Goal: Information Seeking & Learning: Learn about a topic

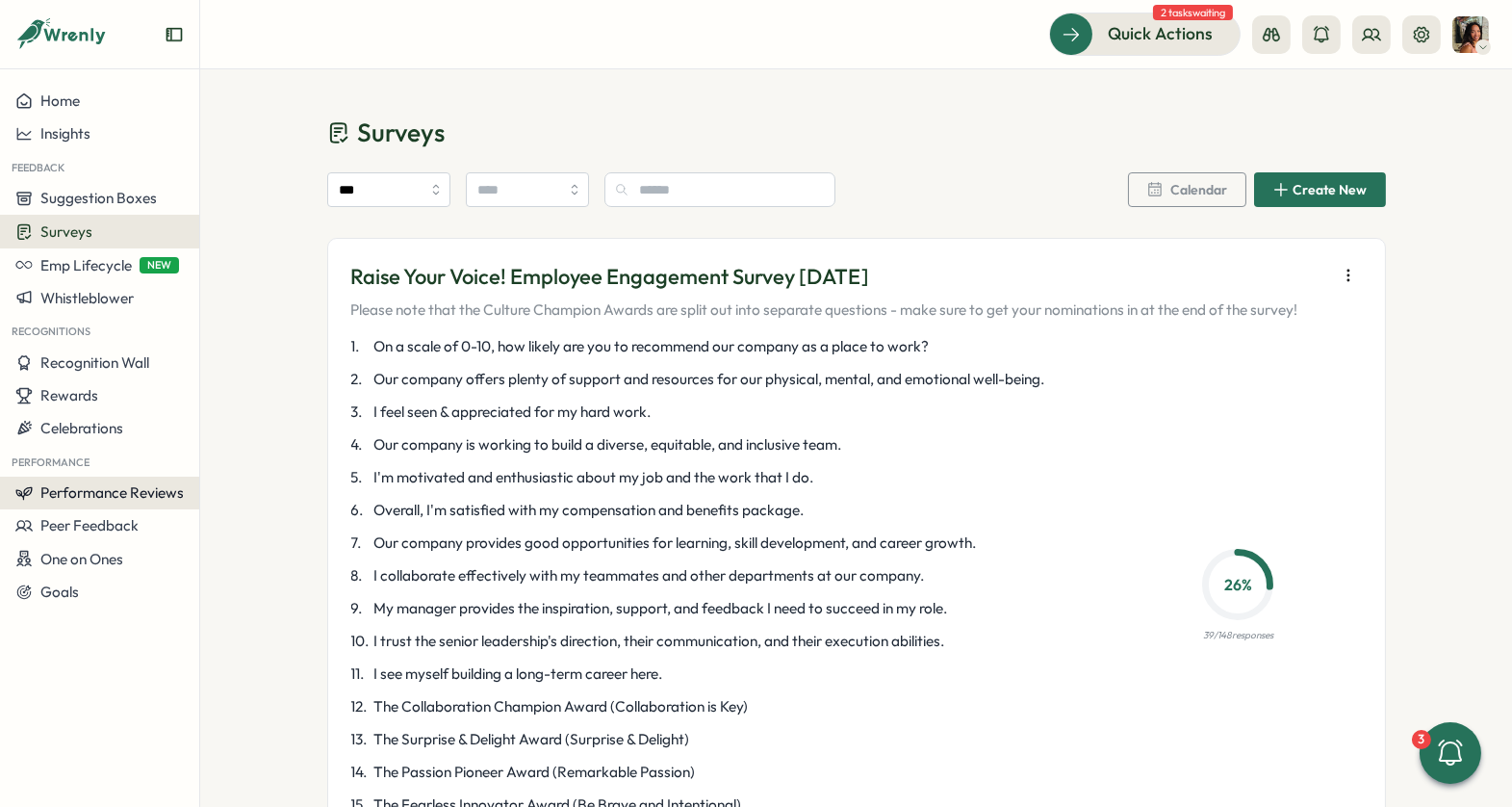
click at [118, 492] on span "Performance Reviews" at bounding box center [112, 492] width 143 height 19
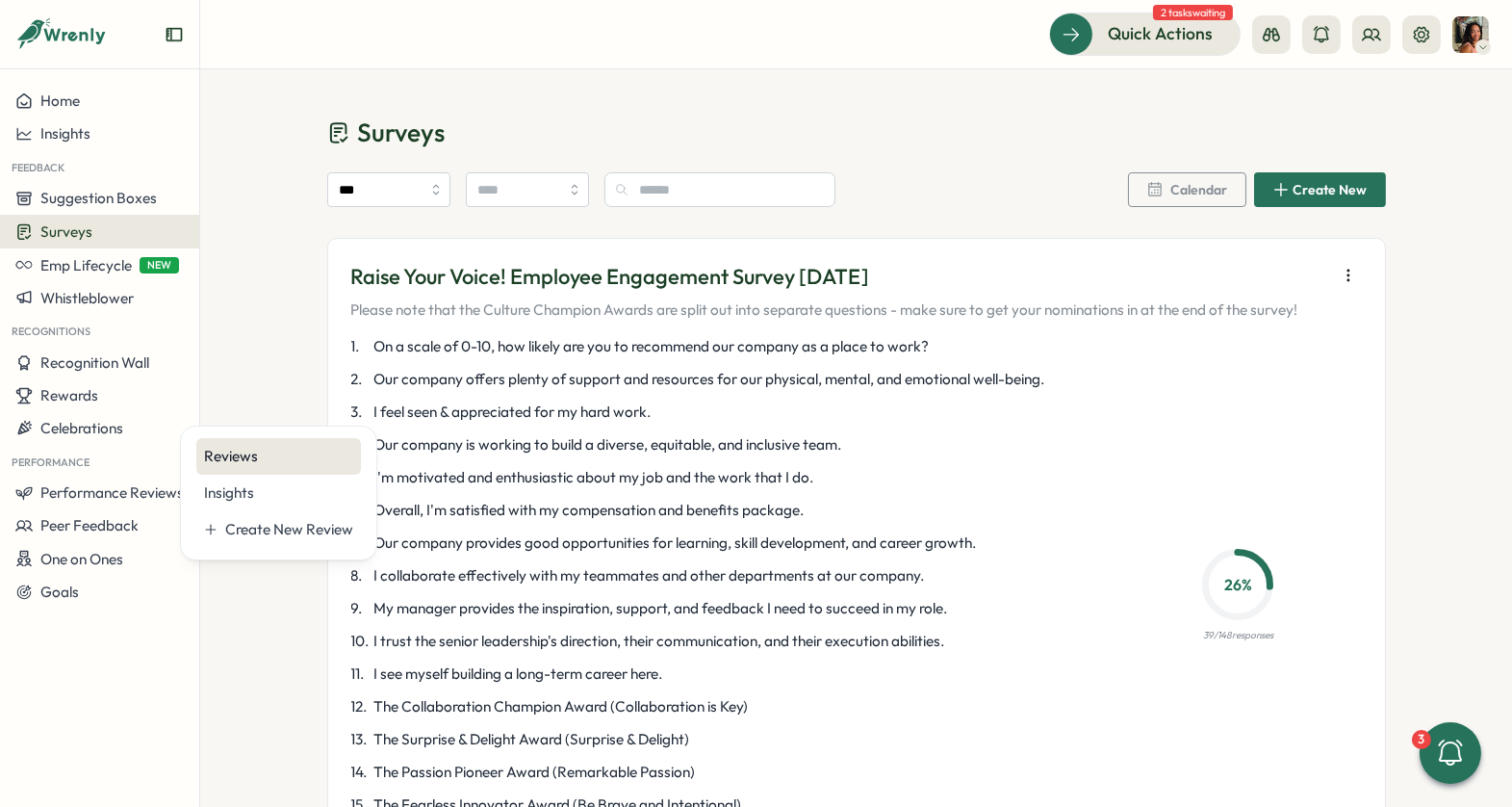
click at [273, 466] on div "Reviews" at bounding box center [279, 455] width 165 height 37
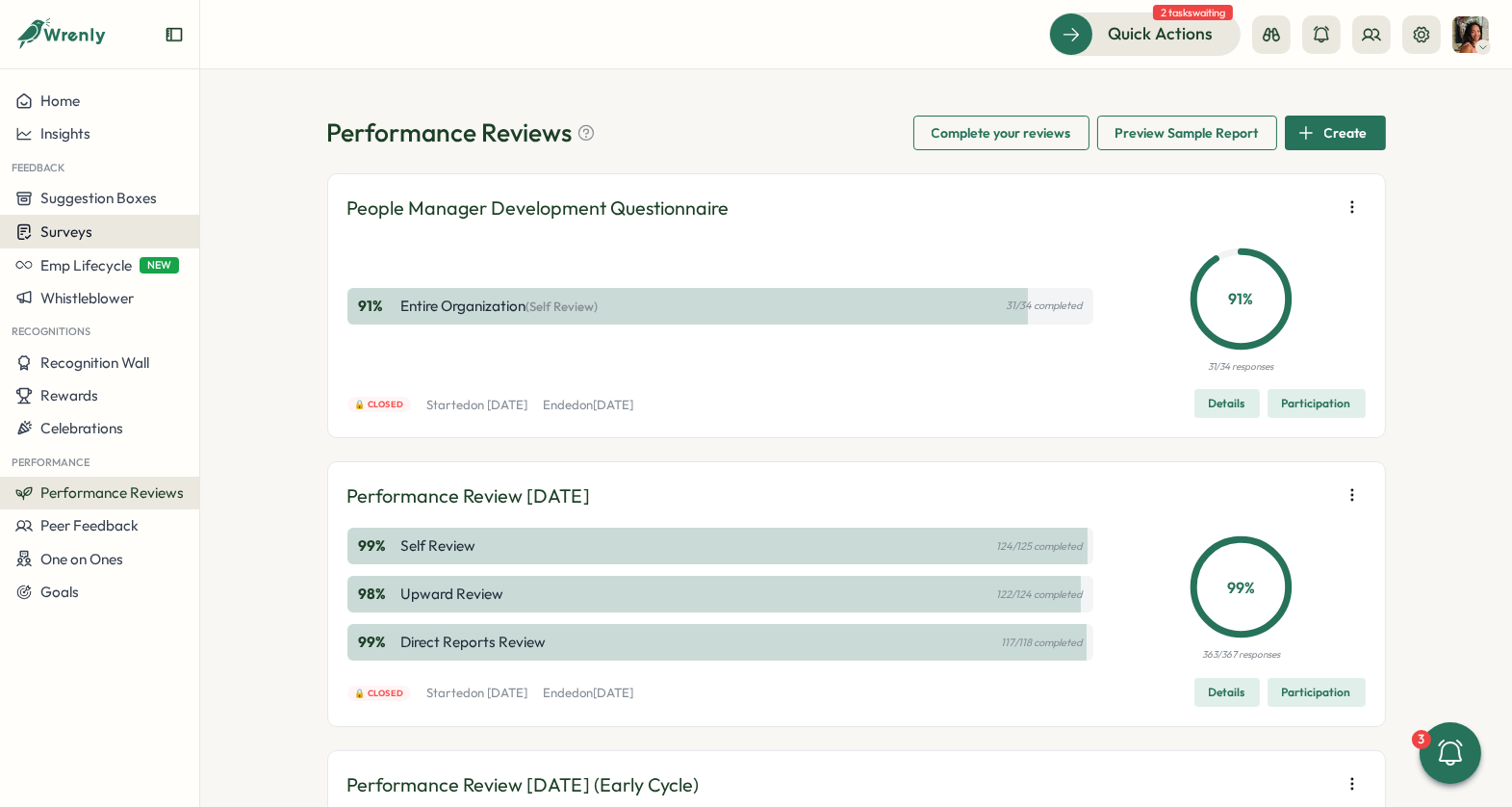
click at [71, 233] on span "Surveys" at bounding box center [66, 231] width 52 height 19
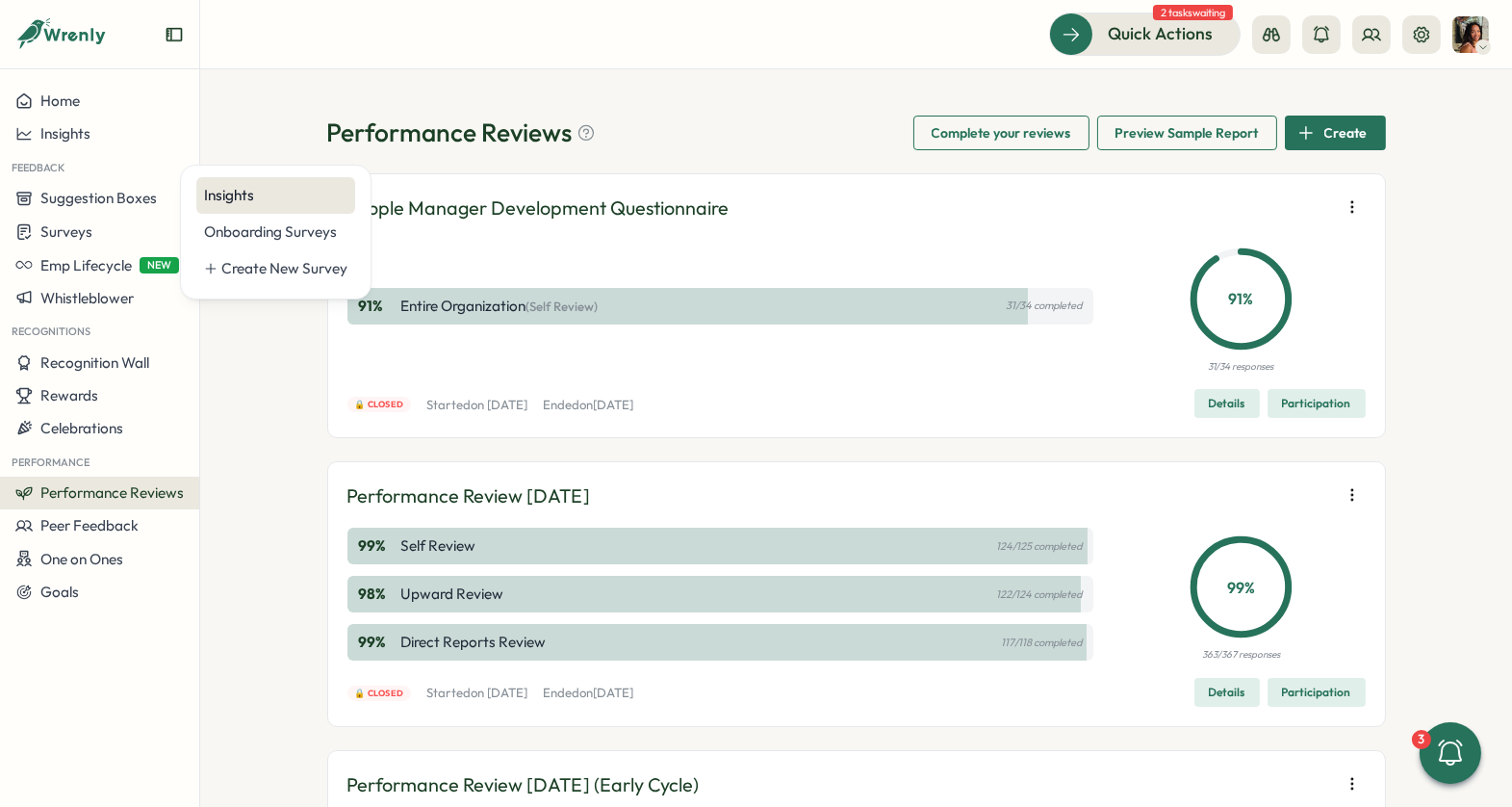
click at [259, 202] on div "Insights" at bounding box center [276, 195] width 143 height 21
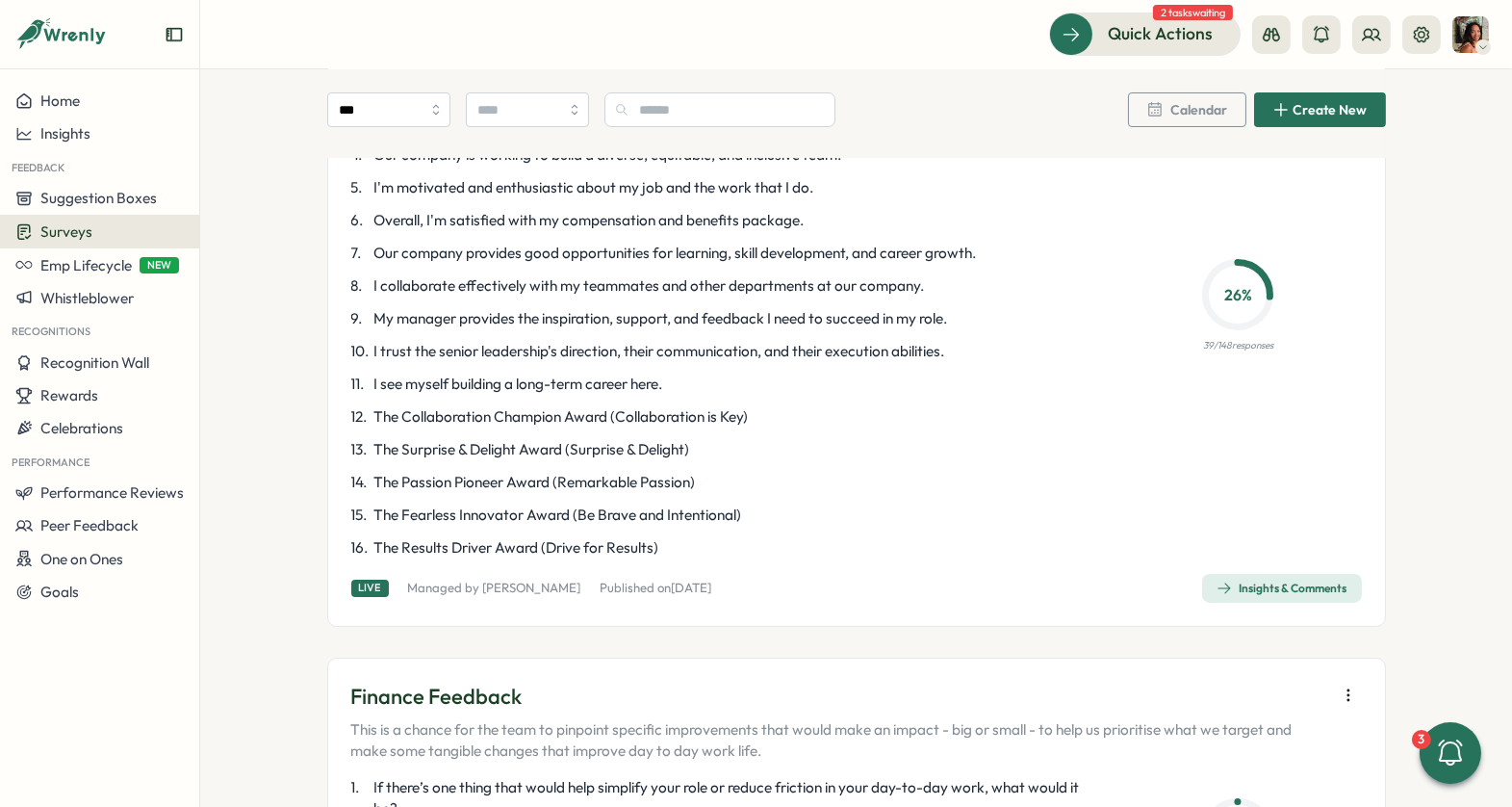
scroll to position [304, 0]
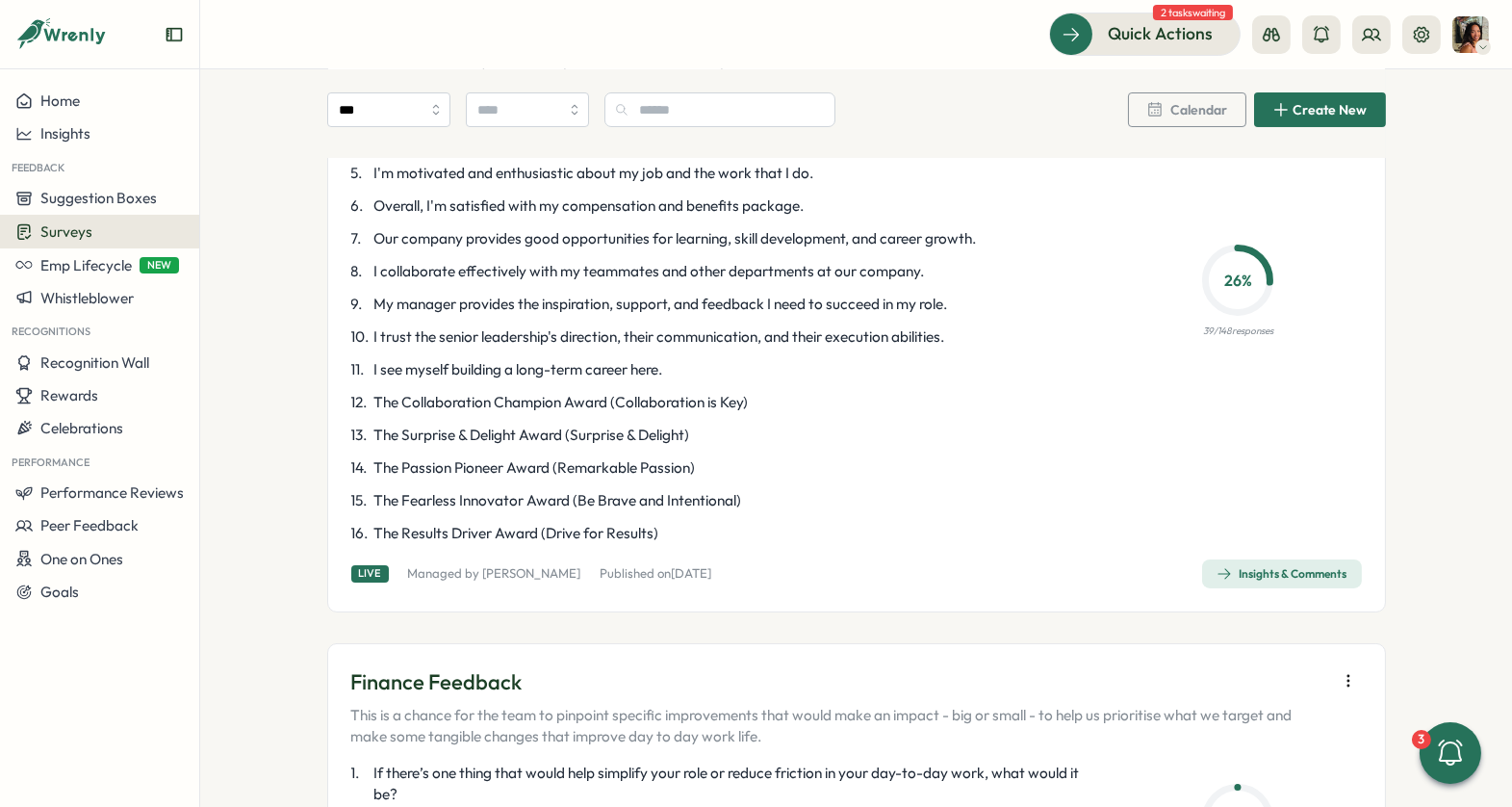
click at [1252, 575] on div "Insights & Comments" at bounding box center [1282, 574] width 131 height 16
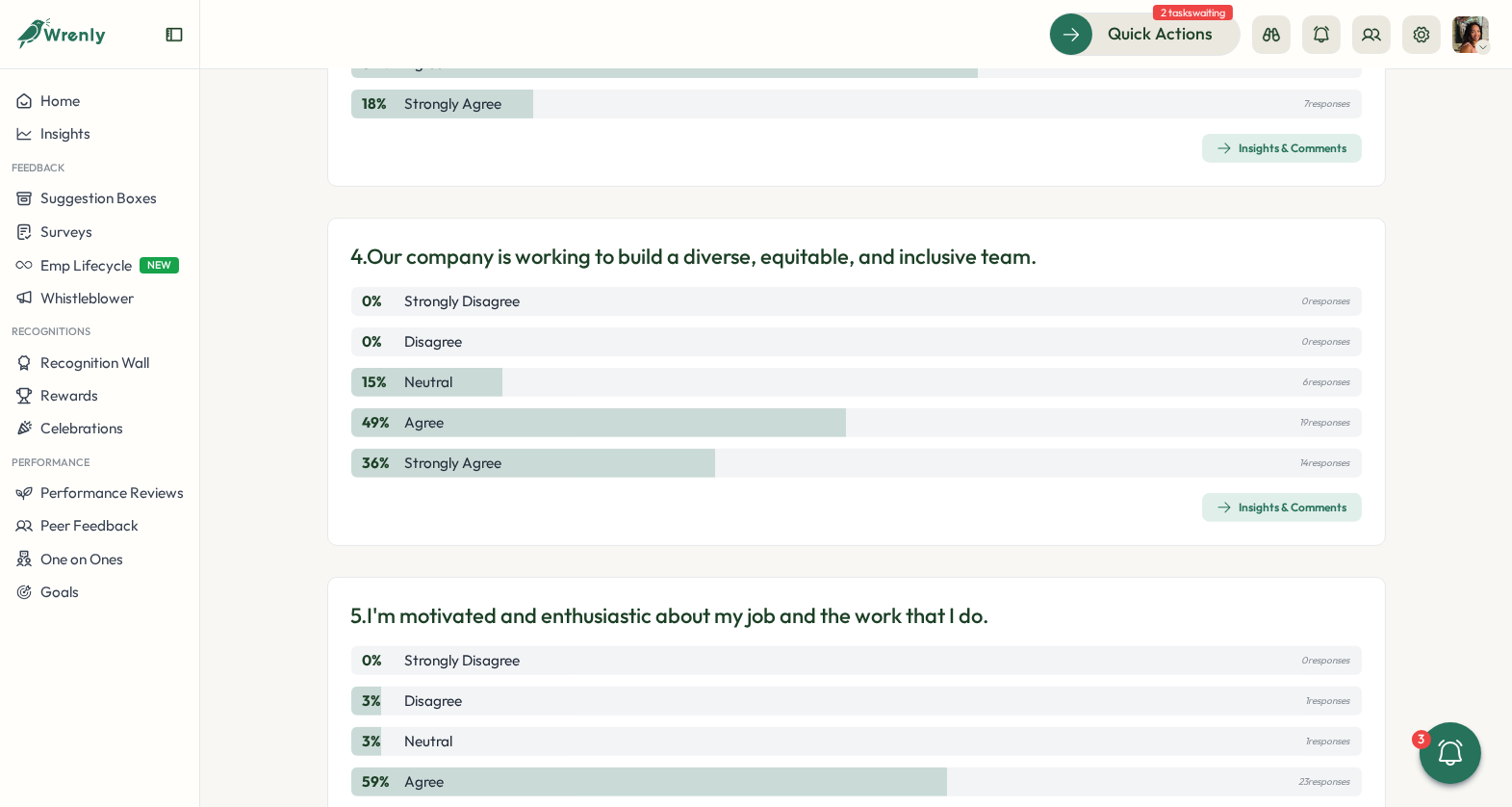
scroll to position [1149, 0]
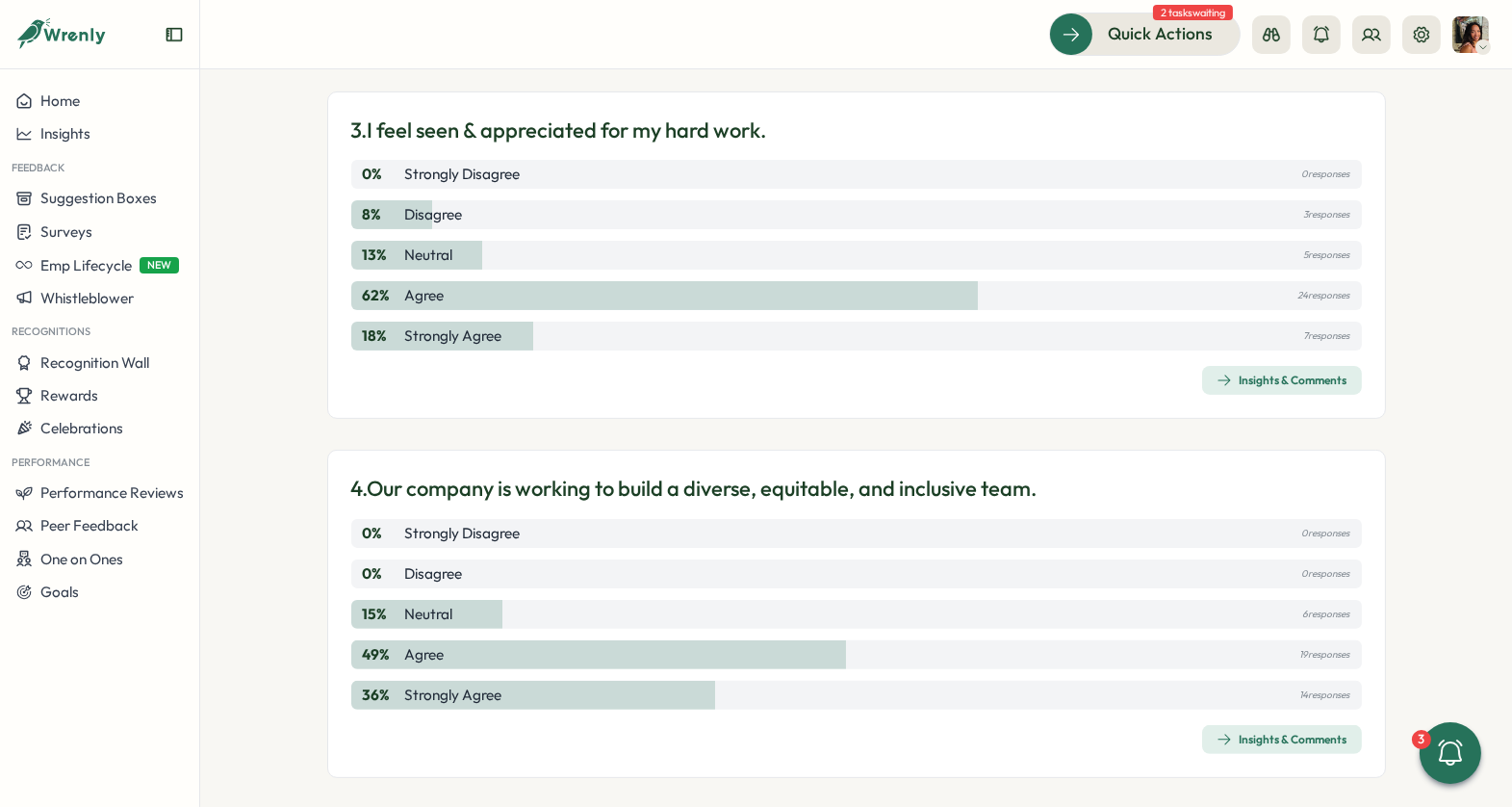
click at [1262, 373] on div "Insights & Comments" at bounding box center [1282, 380] width 131 height 16
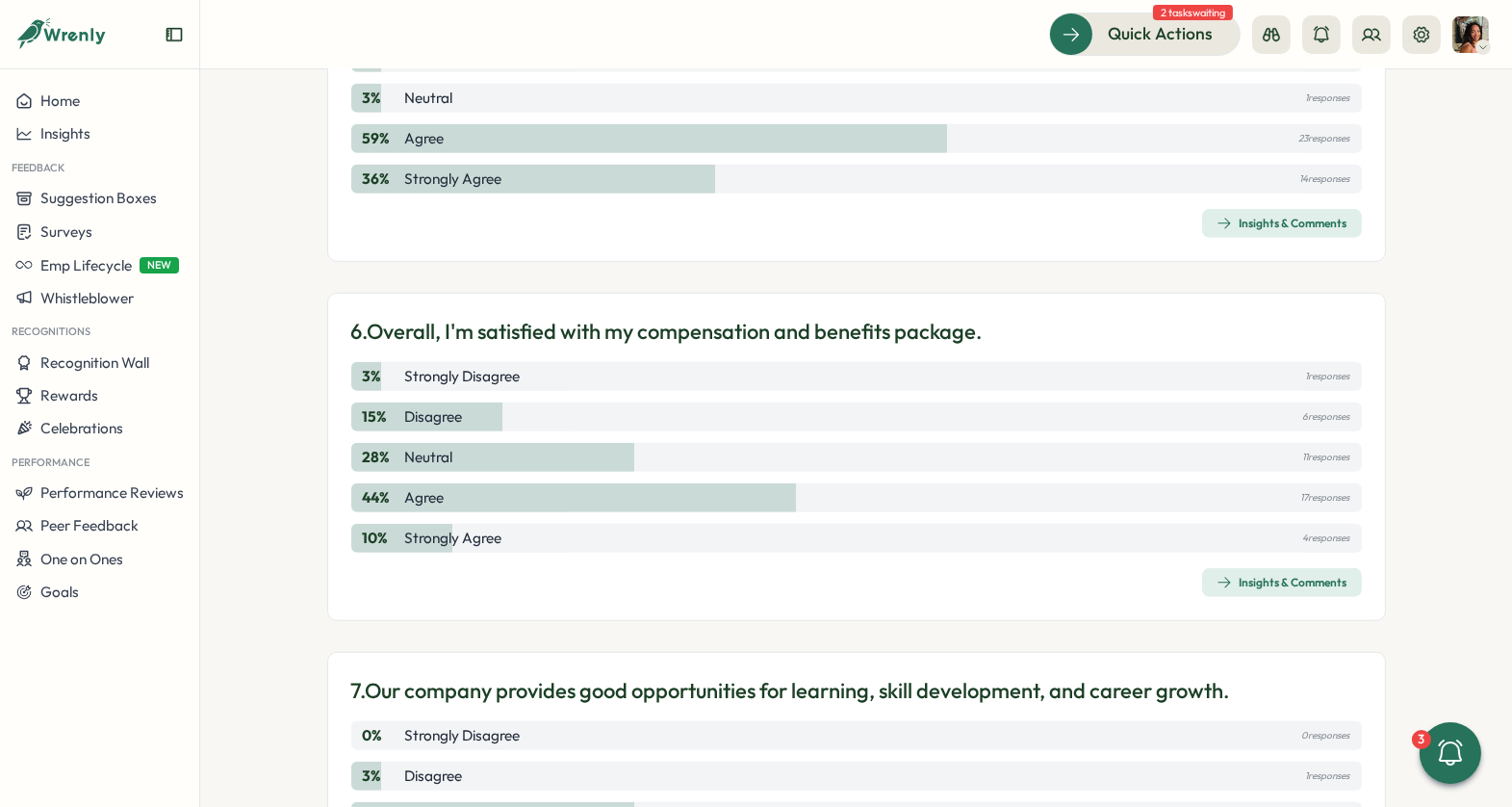
scroll to position [1998, 0]
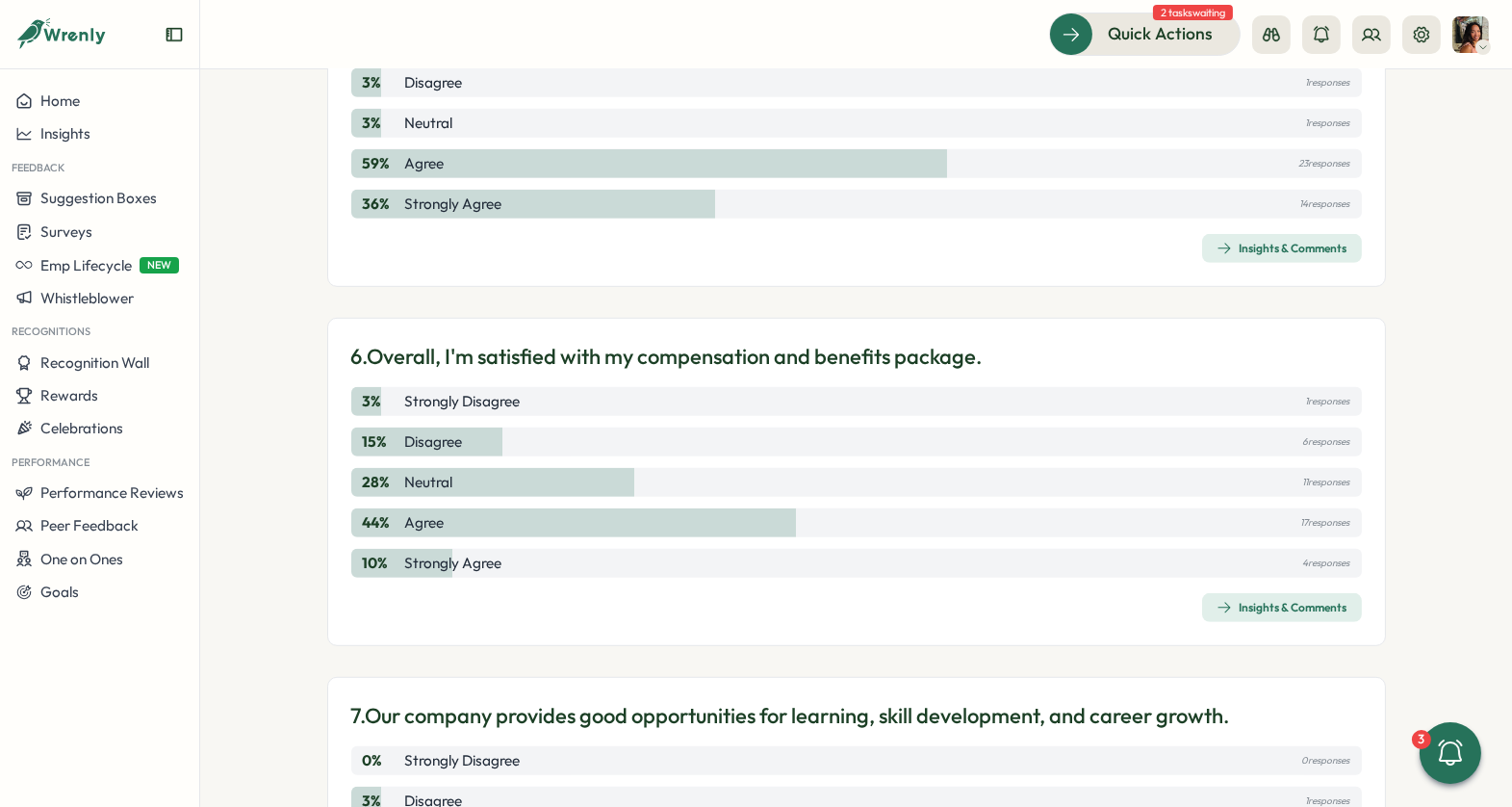
click at [1242, 605] on div "Insights & Comments" at bounding box center [1282, 607] width 131 height 16
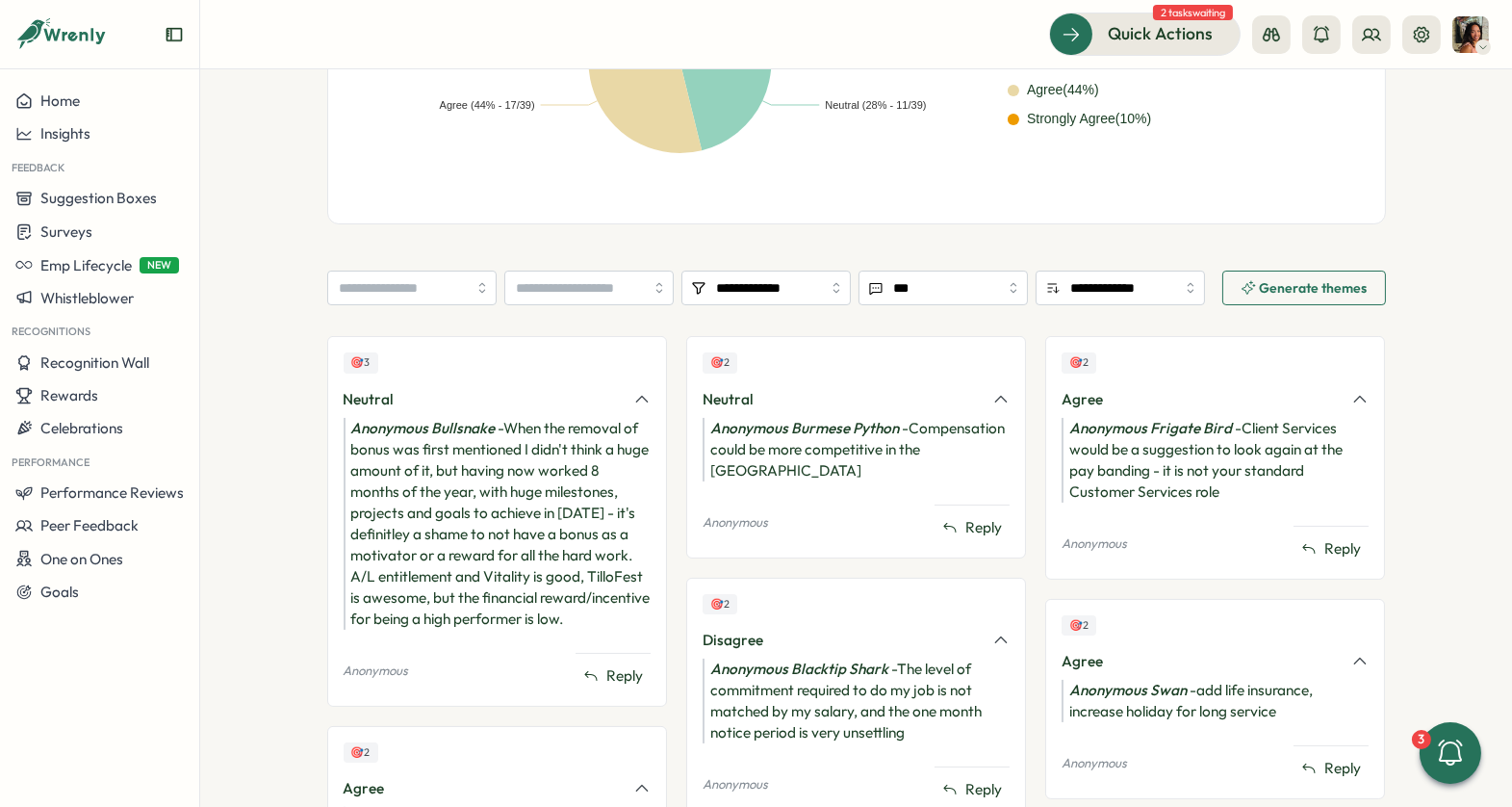
scroll to position [598, 0]
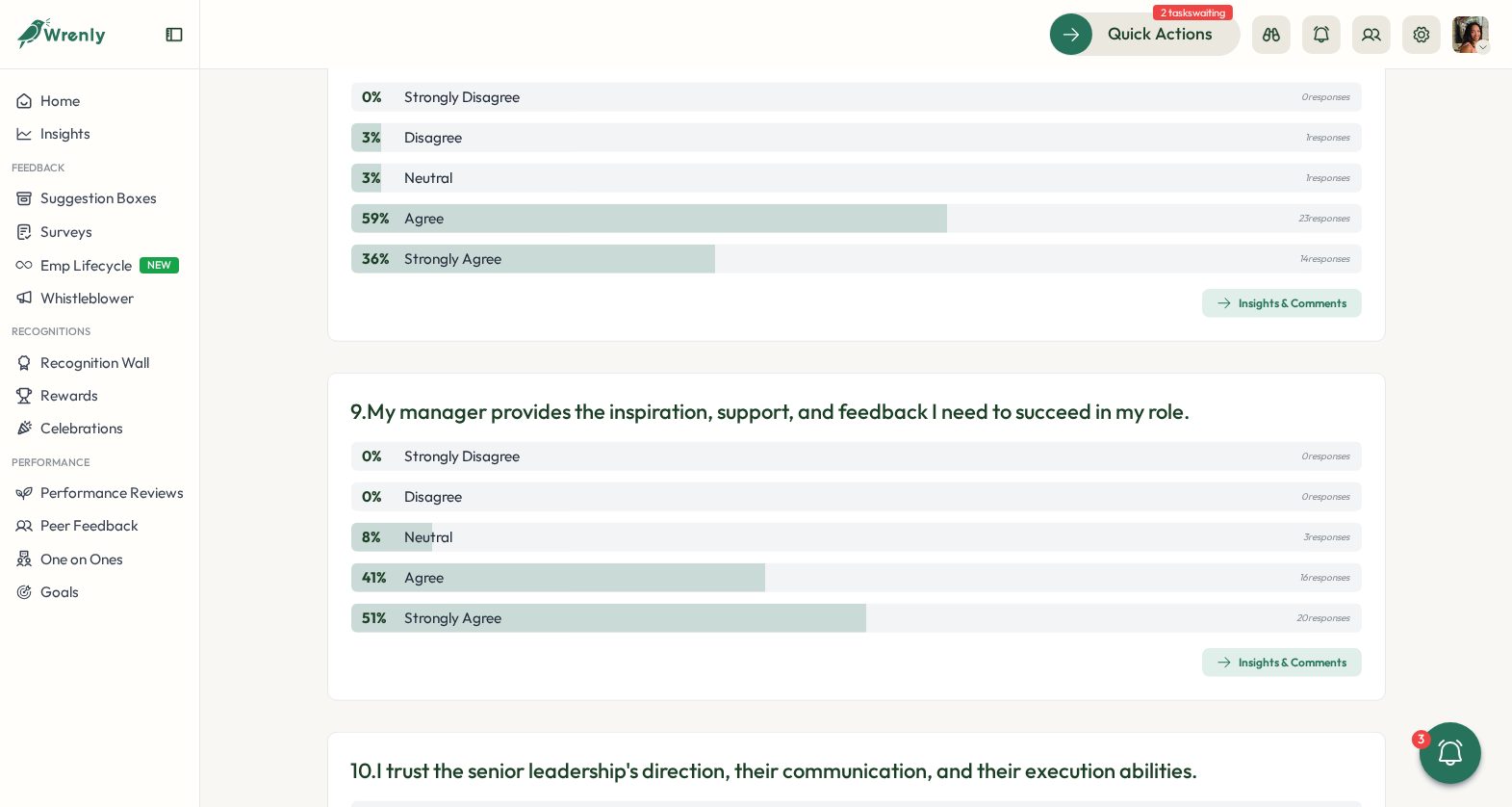
scroll to position [3016, 0]
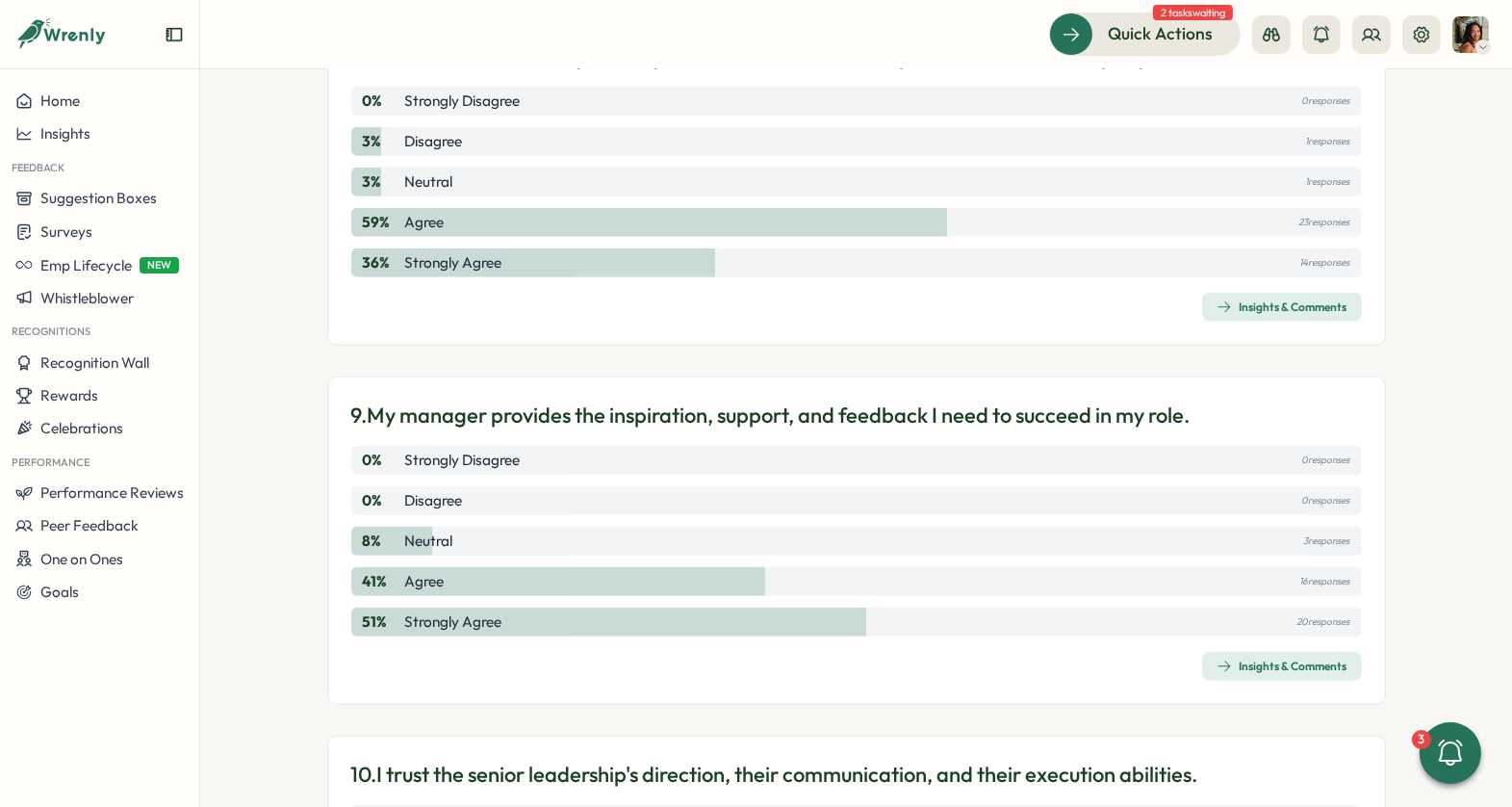
click at [1264, 299] on div "Insights & Comments" at bounding box center [1282, 307] width 131 height 16
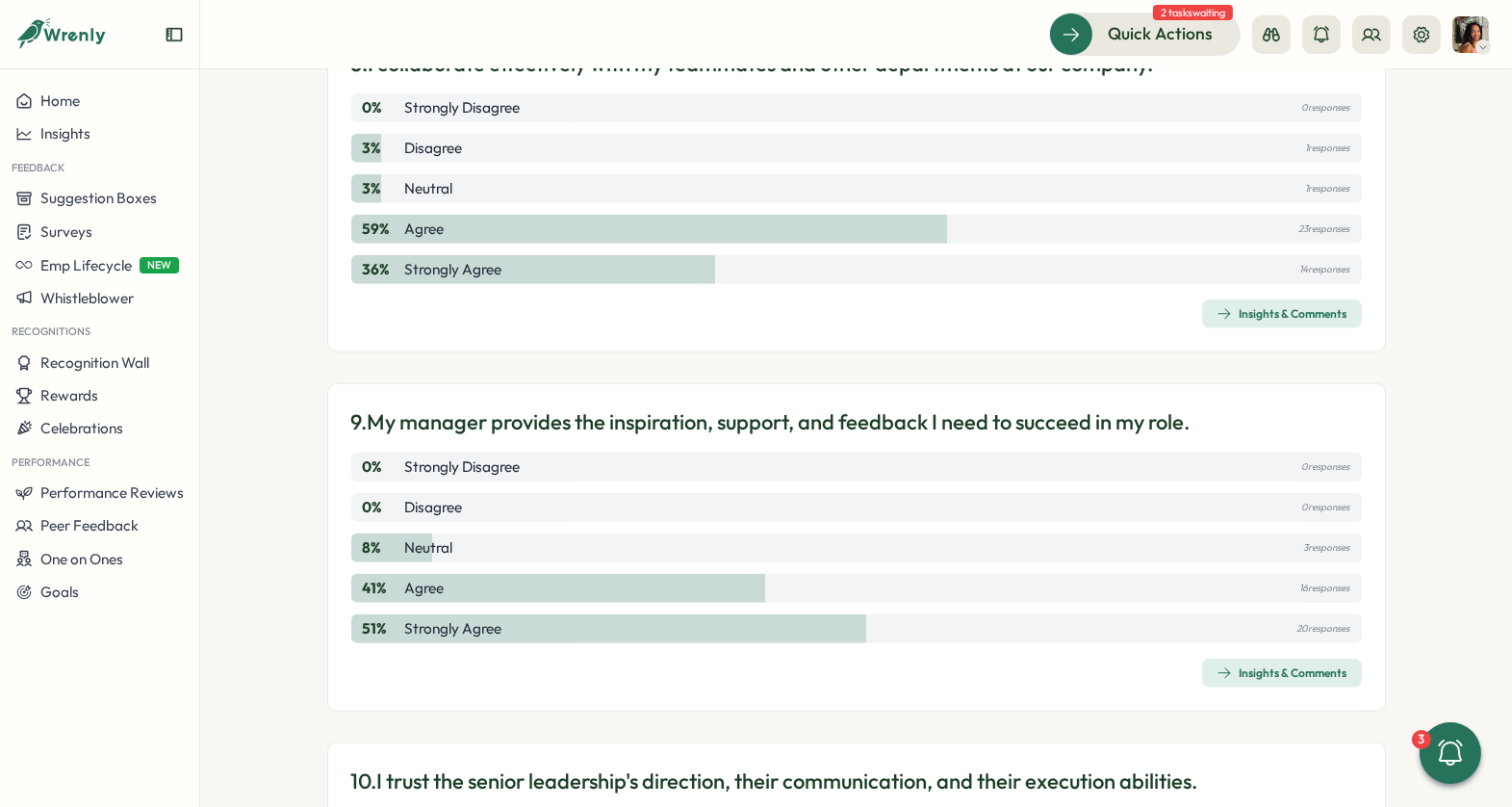
scroll to position [2971, 0]
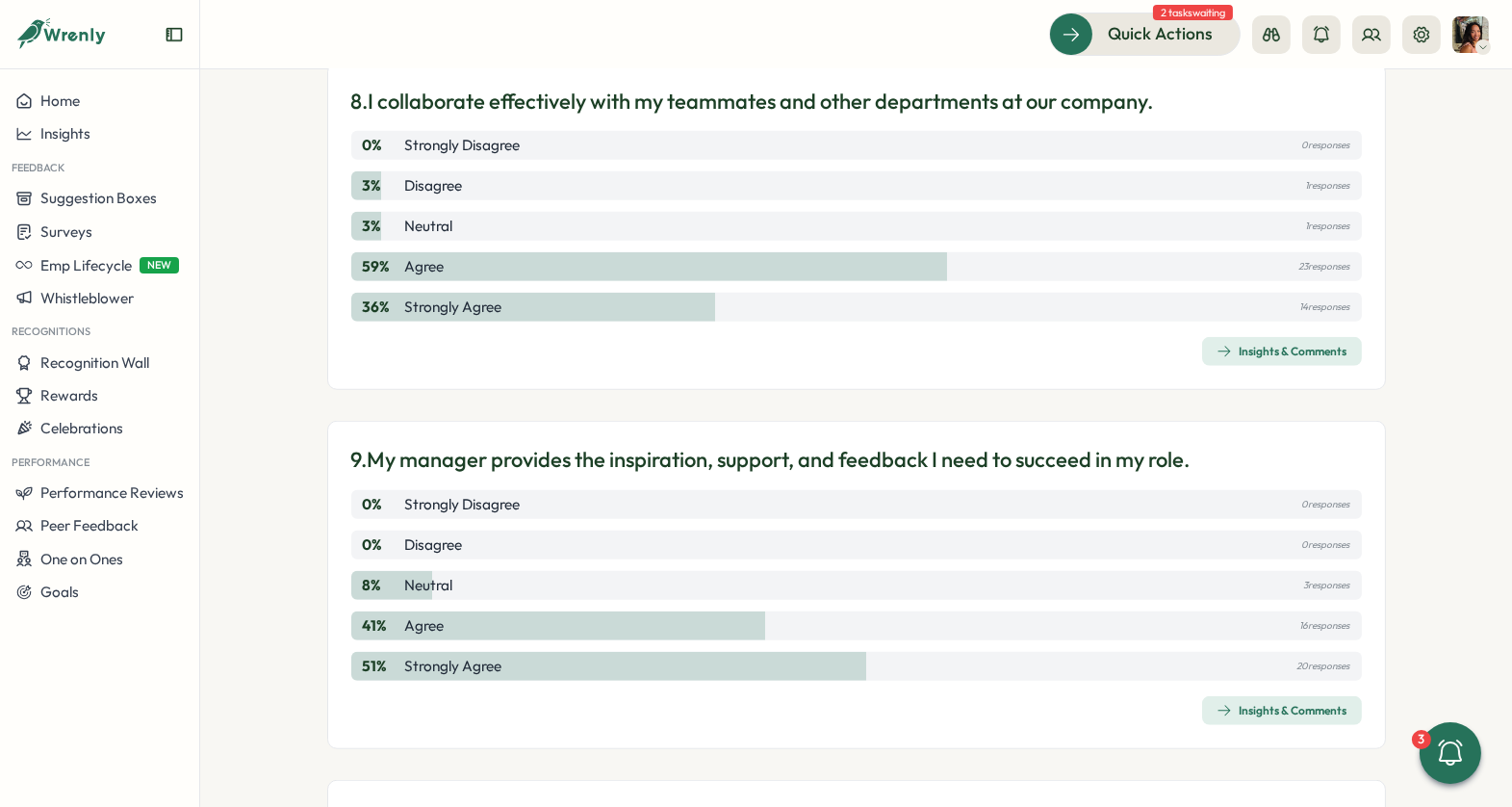
click at [1217, 344] on icon "button" at bounding box center [1225, 352] width 16 height 16
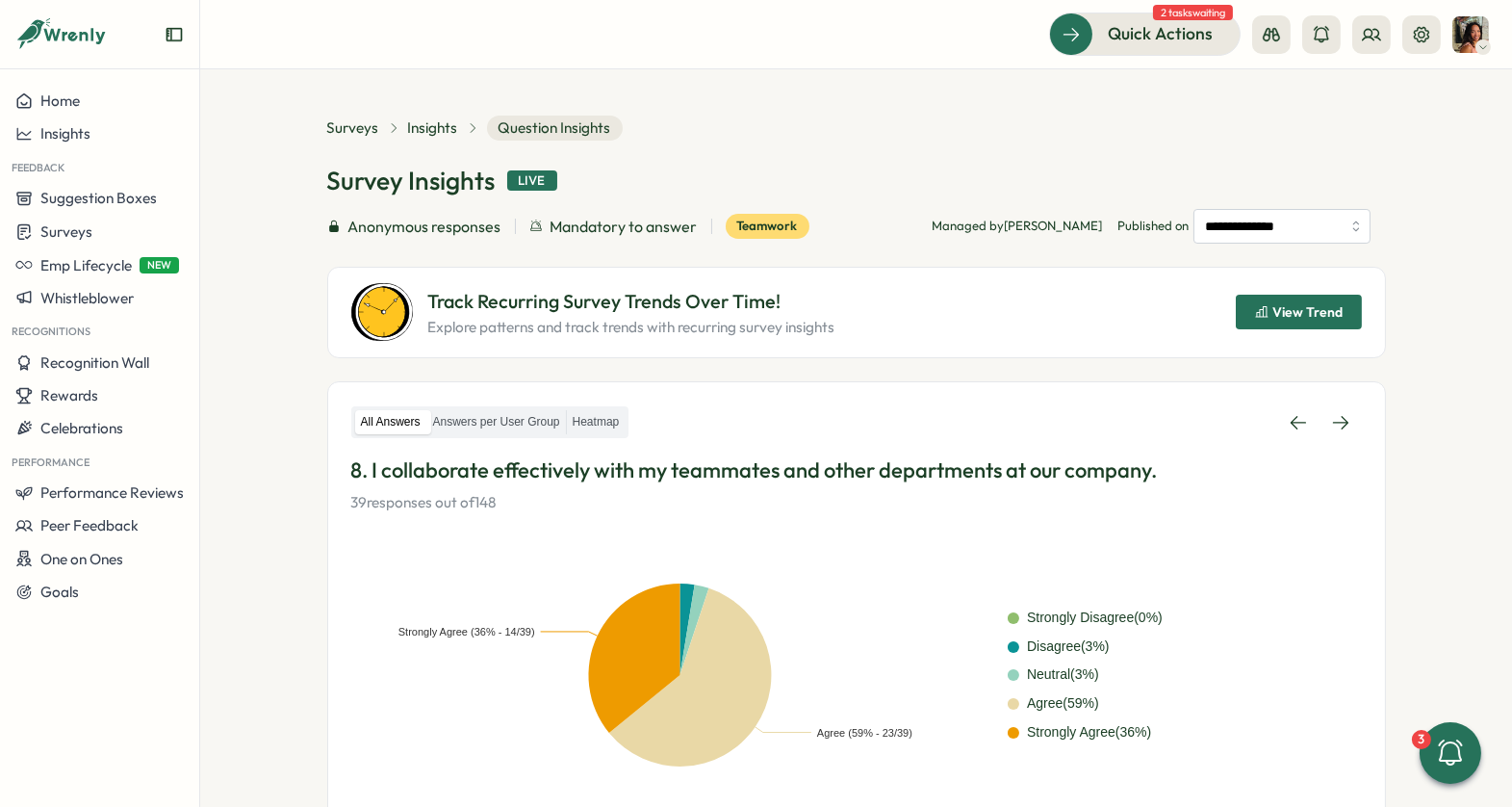
scroll to position [469, 0]
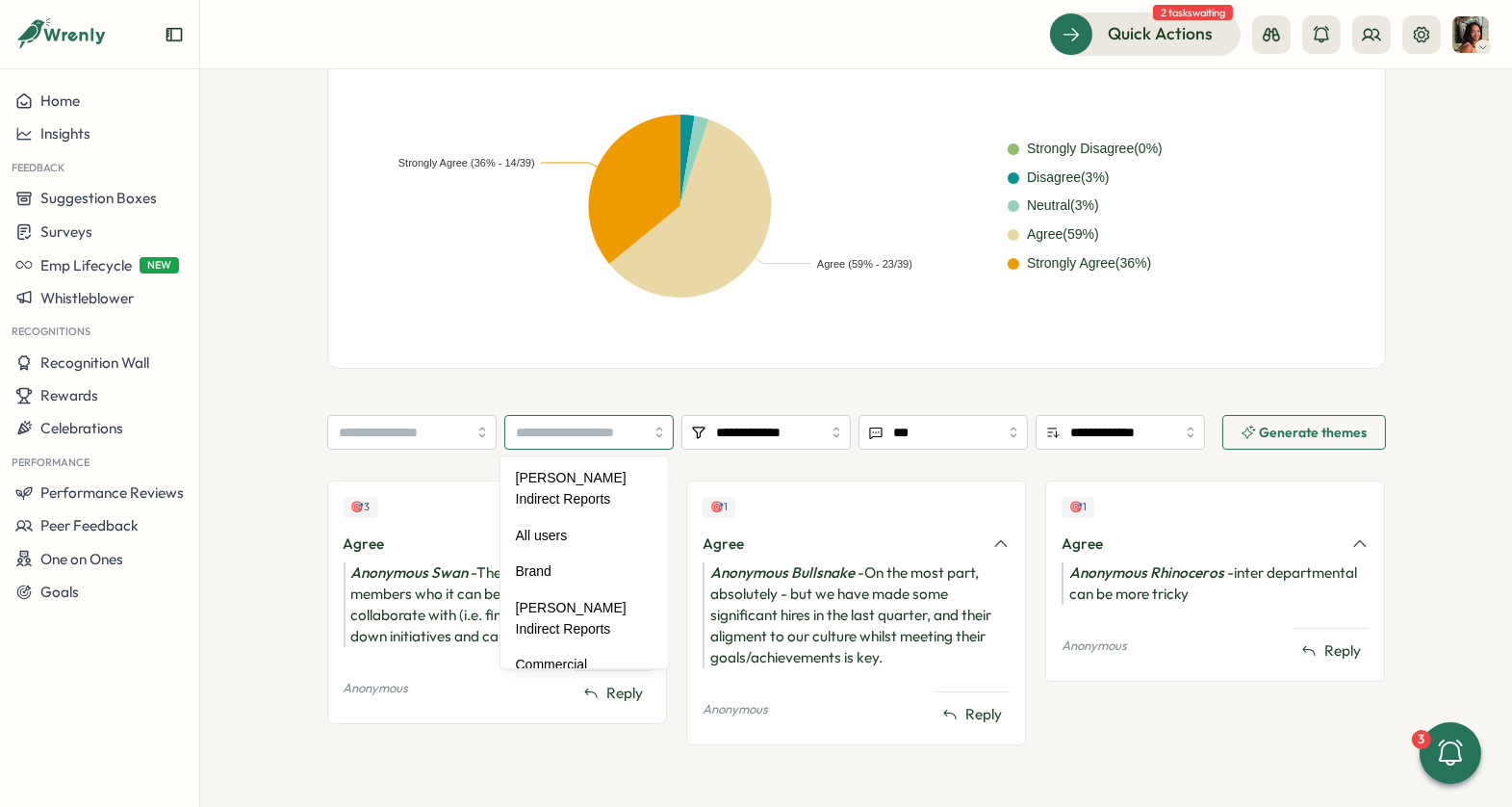
click at [565, 434] on input "search" at bounding box center [590, 432] width 170 height 35
type input "******"
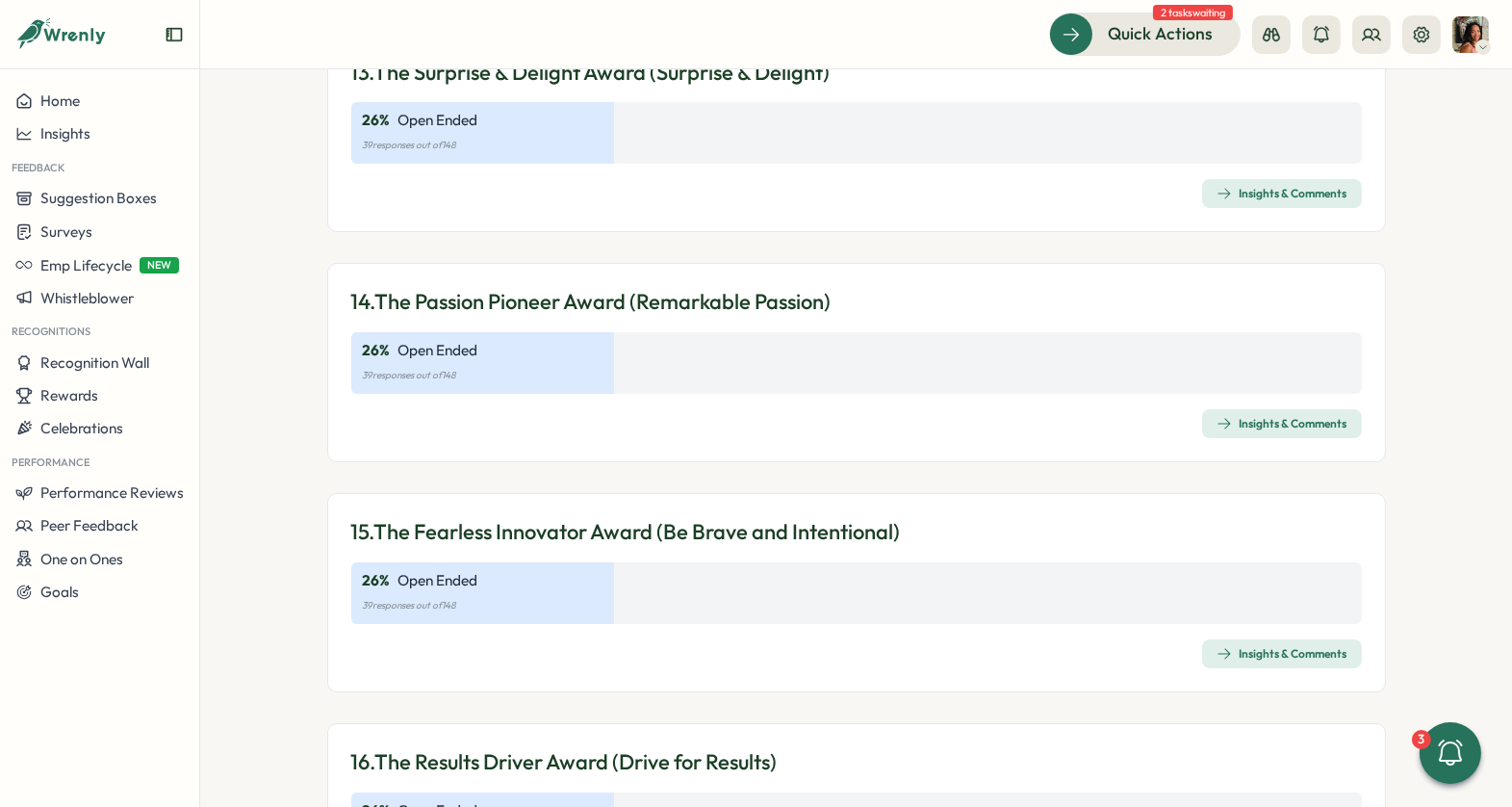
scroll to position [4810, 0]
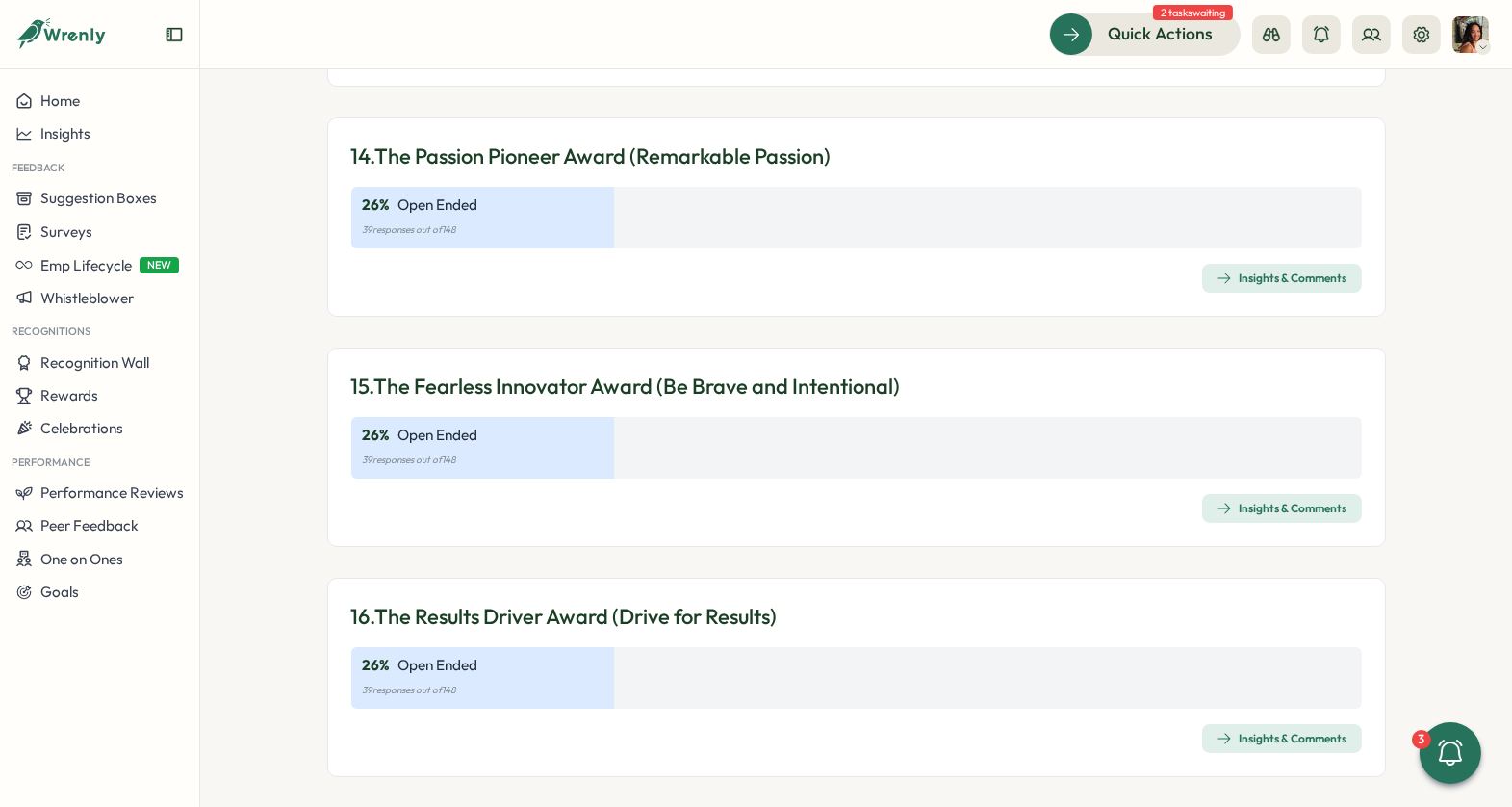
click at [1251, 731] on div "Insights & Comments" at bounding box center [1282, 739] width 131 height 16
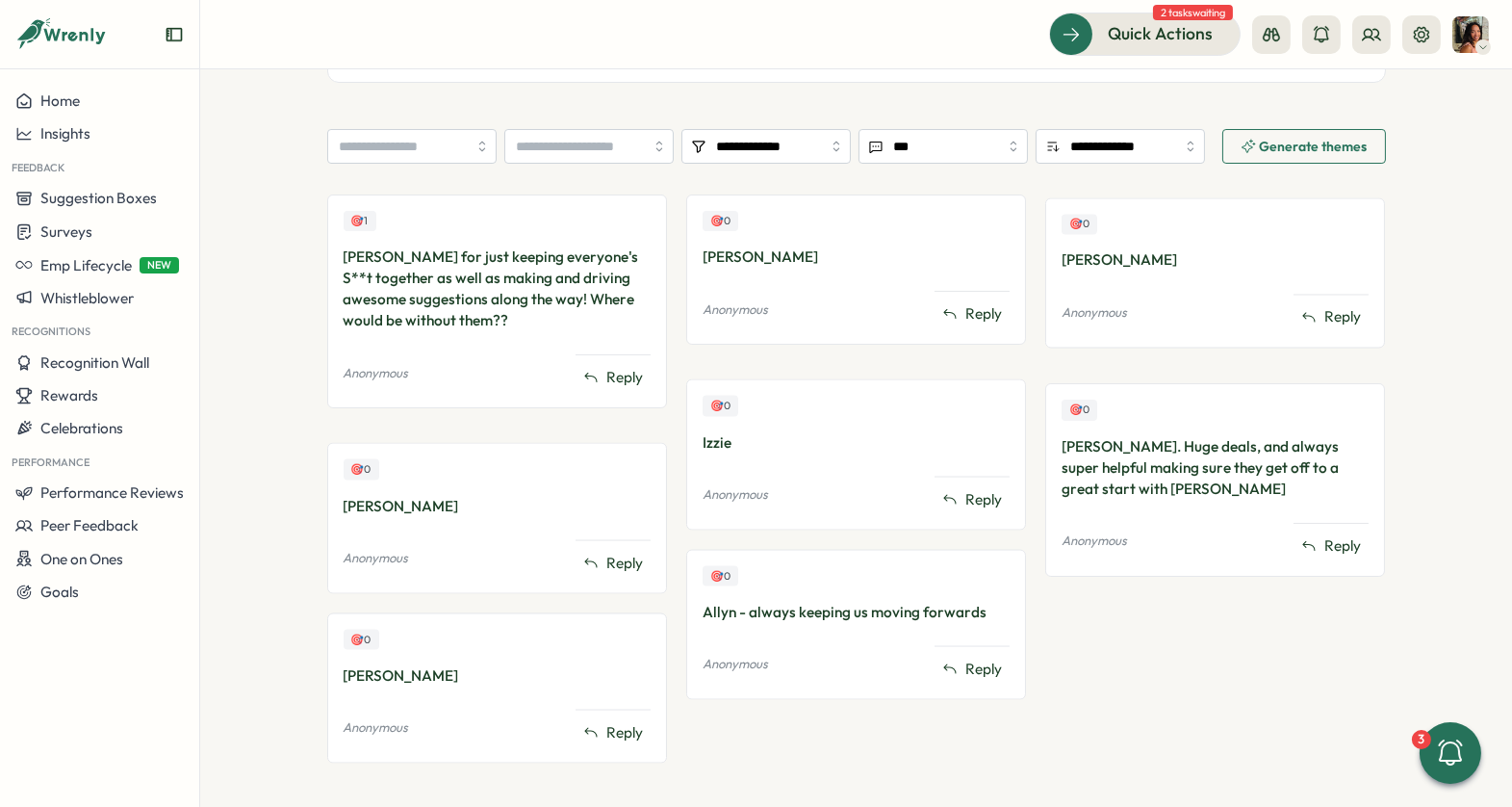
scroll to position [468, 0]
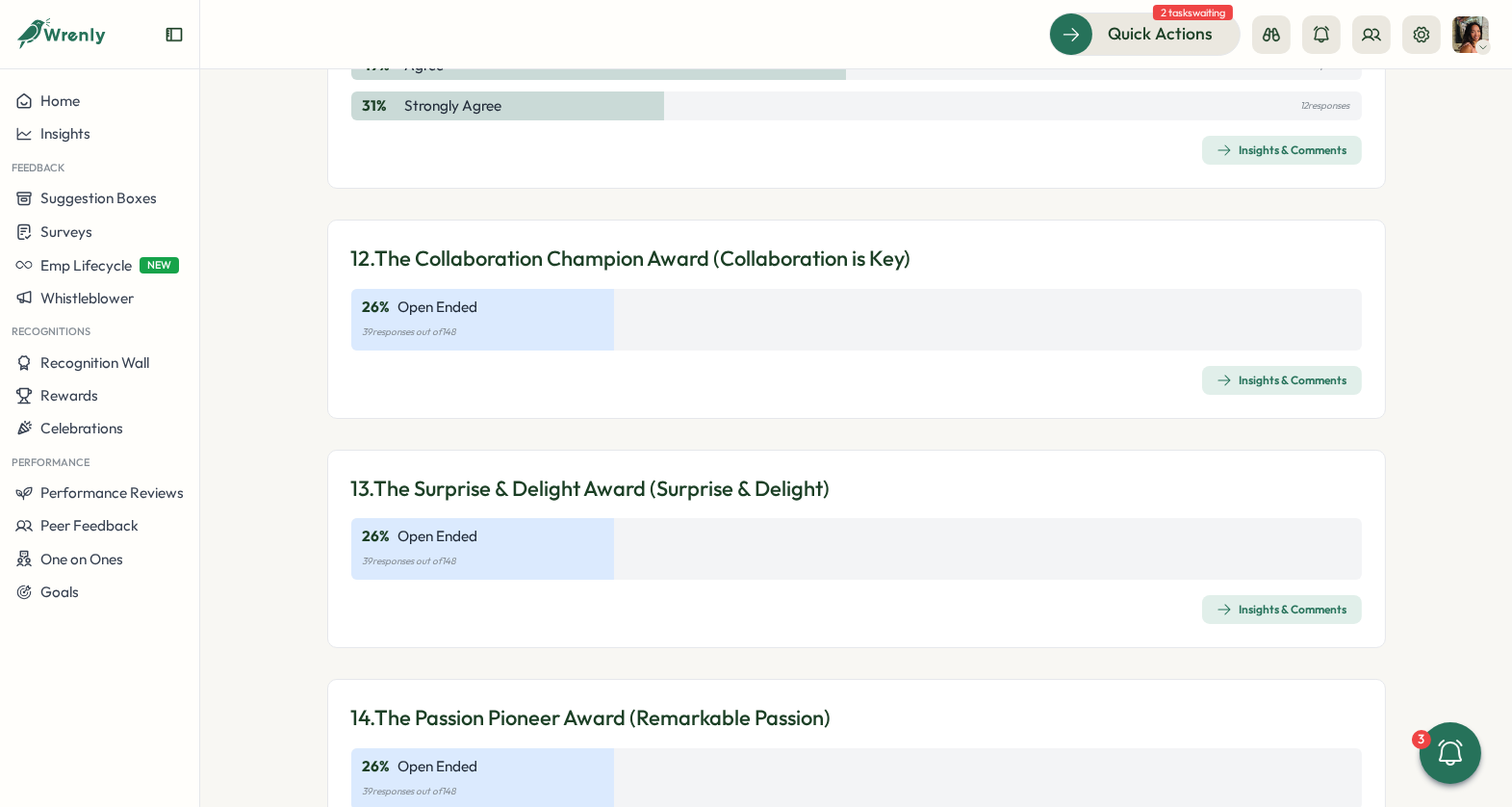
scroll to position [4810, 0]
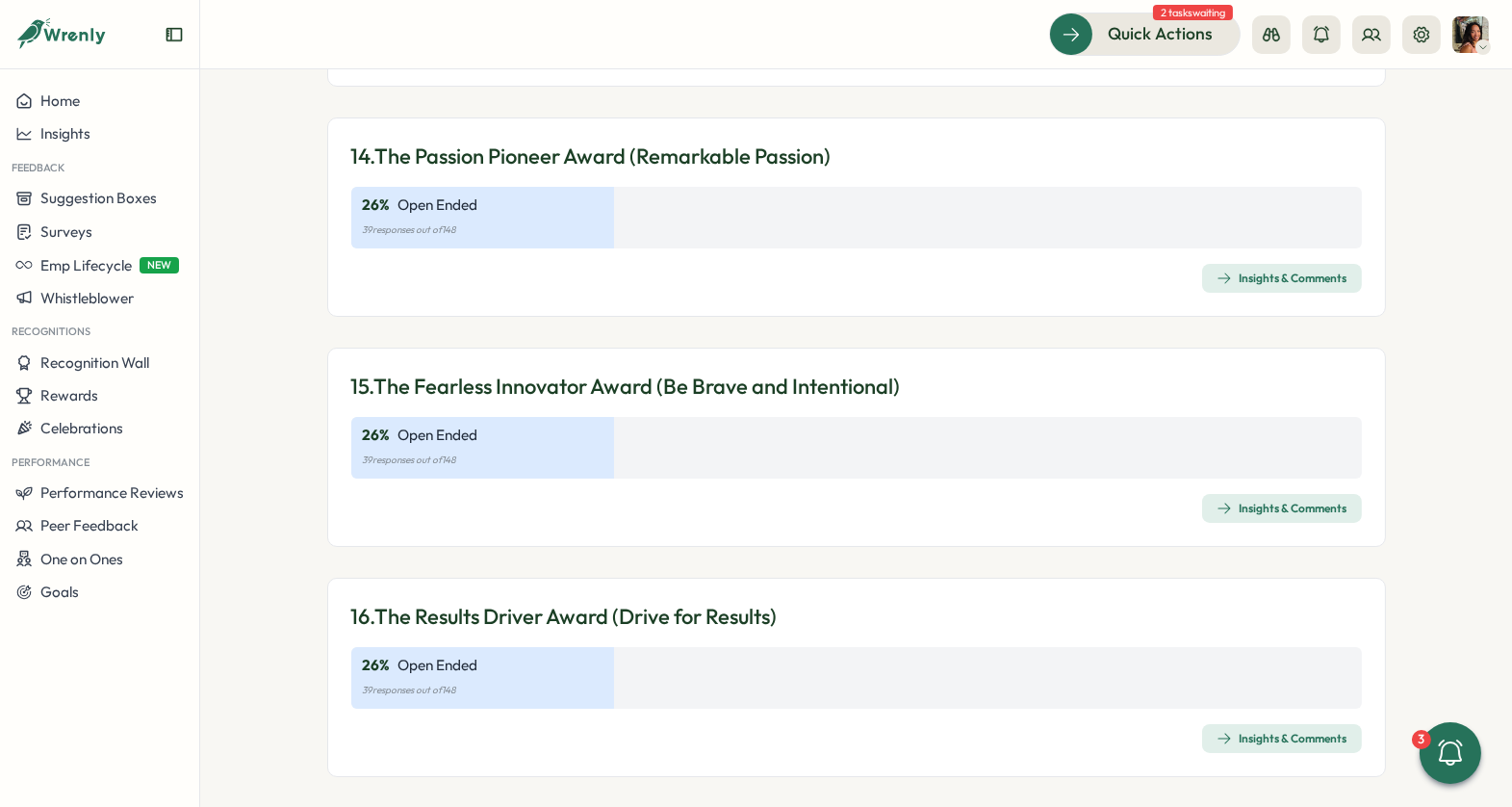
click at [1265, 495] on span "Insights & Comments" at bounding box center [1282, 508] width 131 height 27
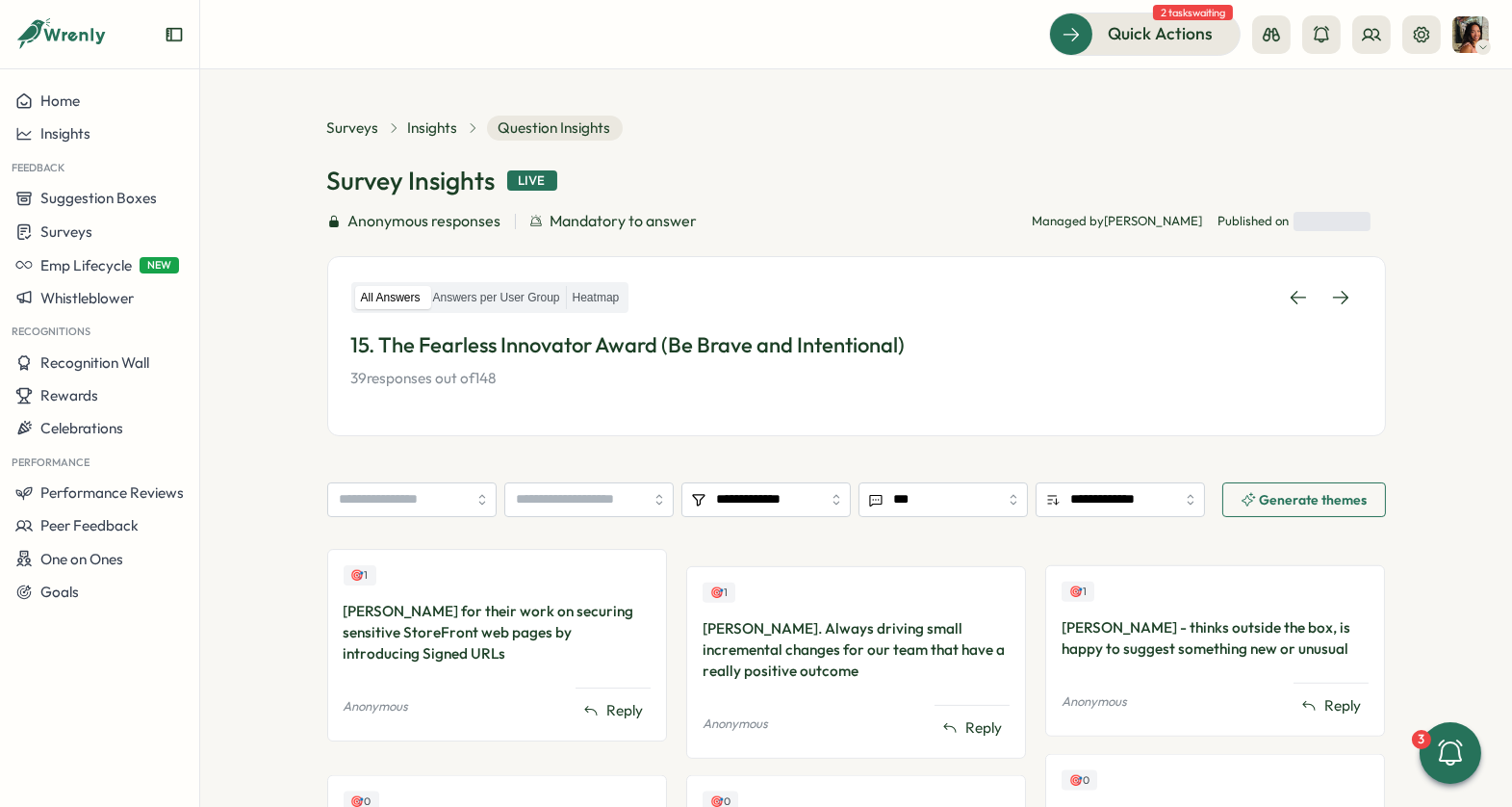
scroll to position [445, 0]
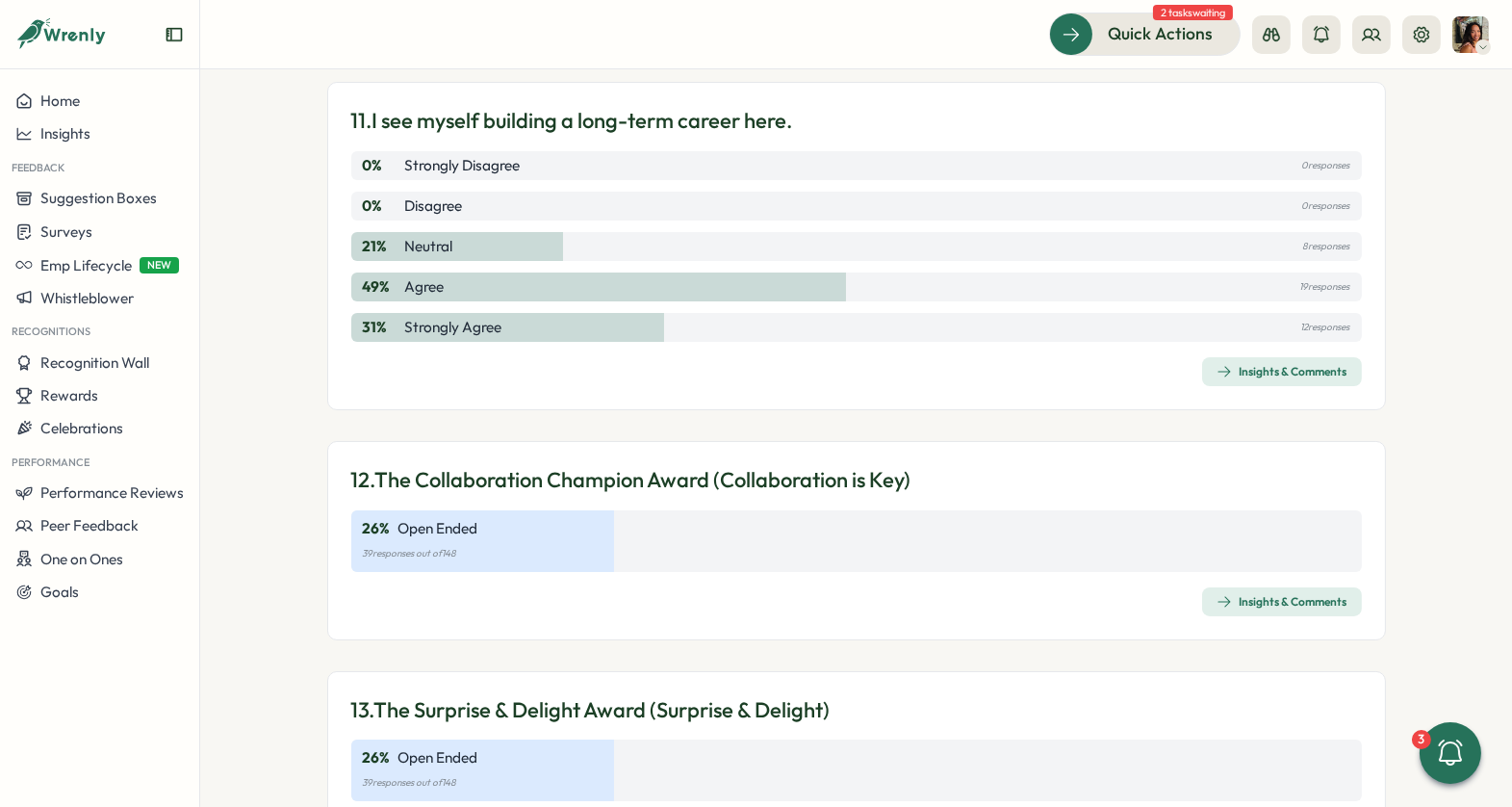
scroll to position [4810, 0]
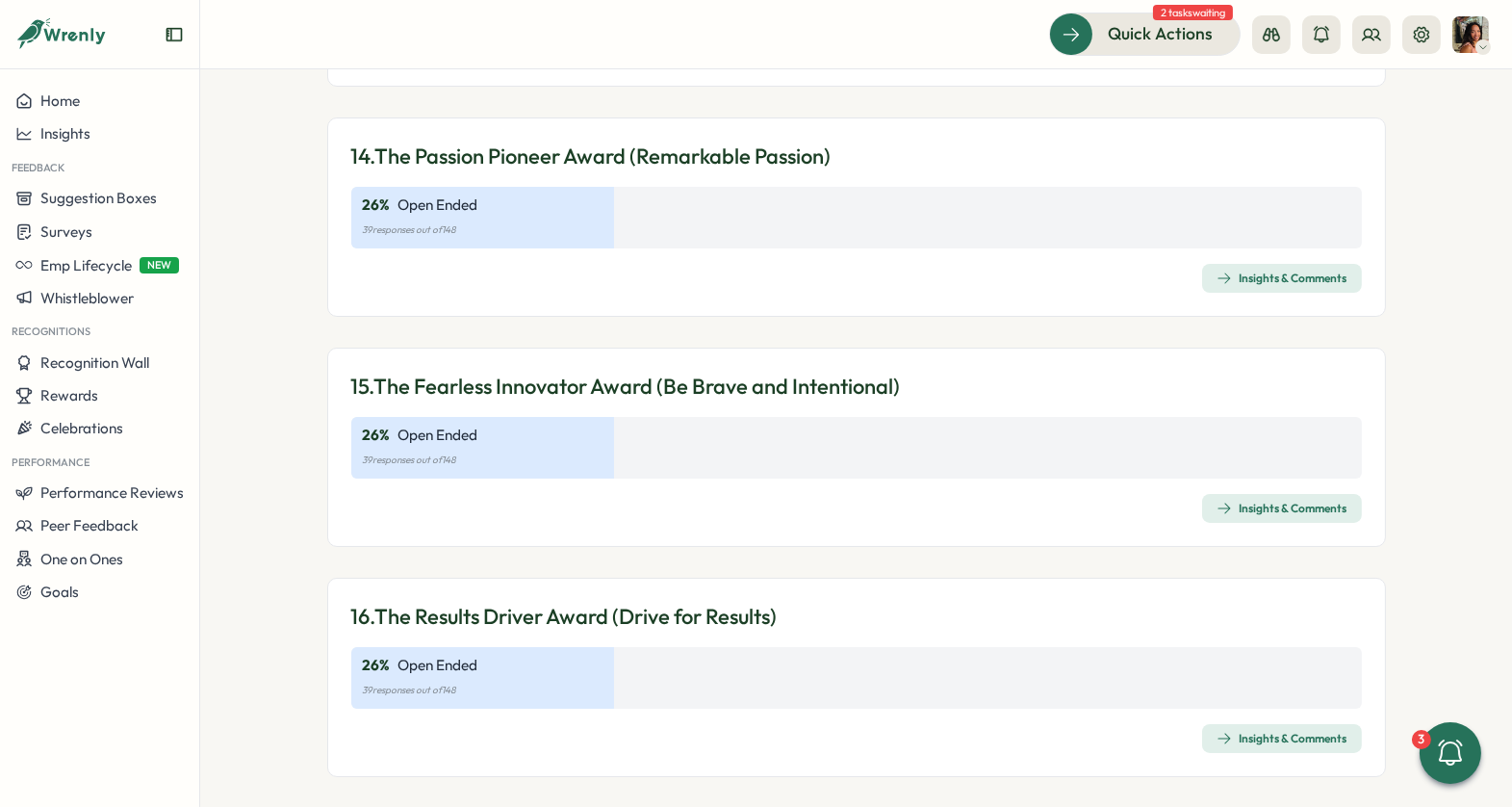
click at [1250, 271] on div "Insights & Comments" at bounding box center [1282, 279] width 131 height 16
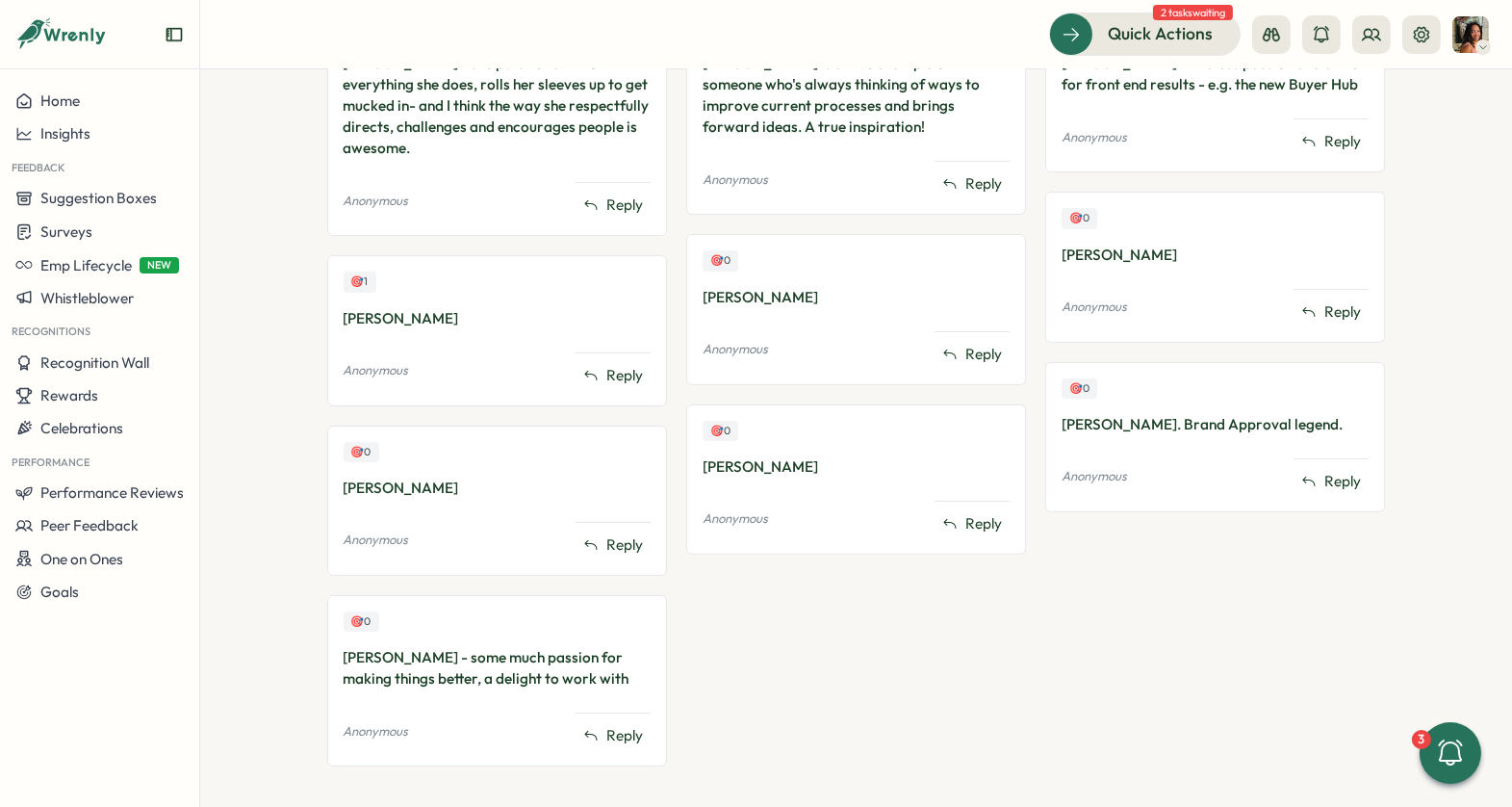
scroll to position [665, 0]
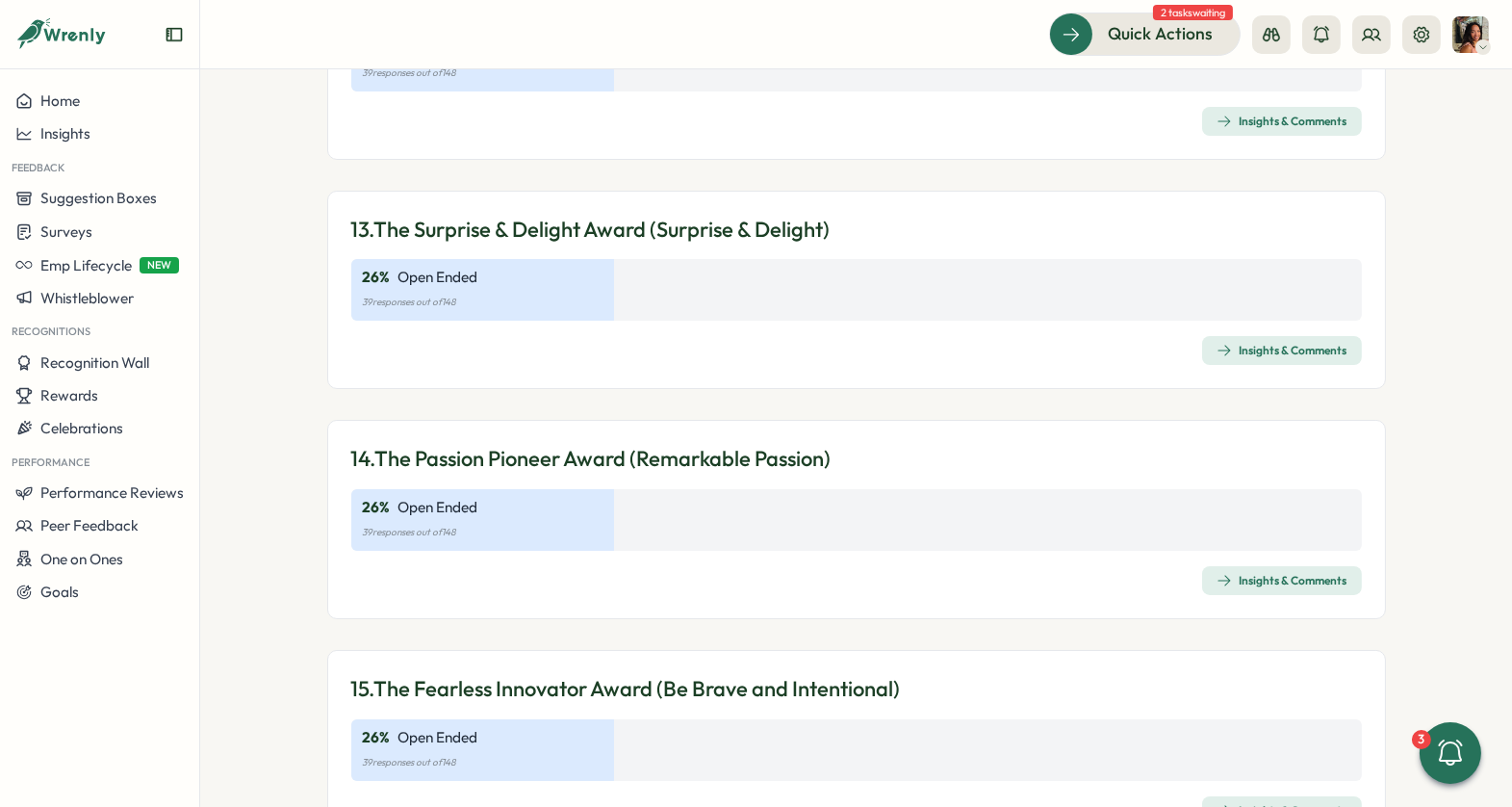
scroll to position [4496, 0]
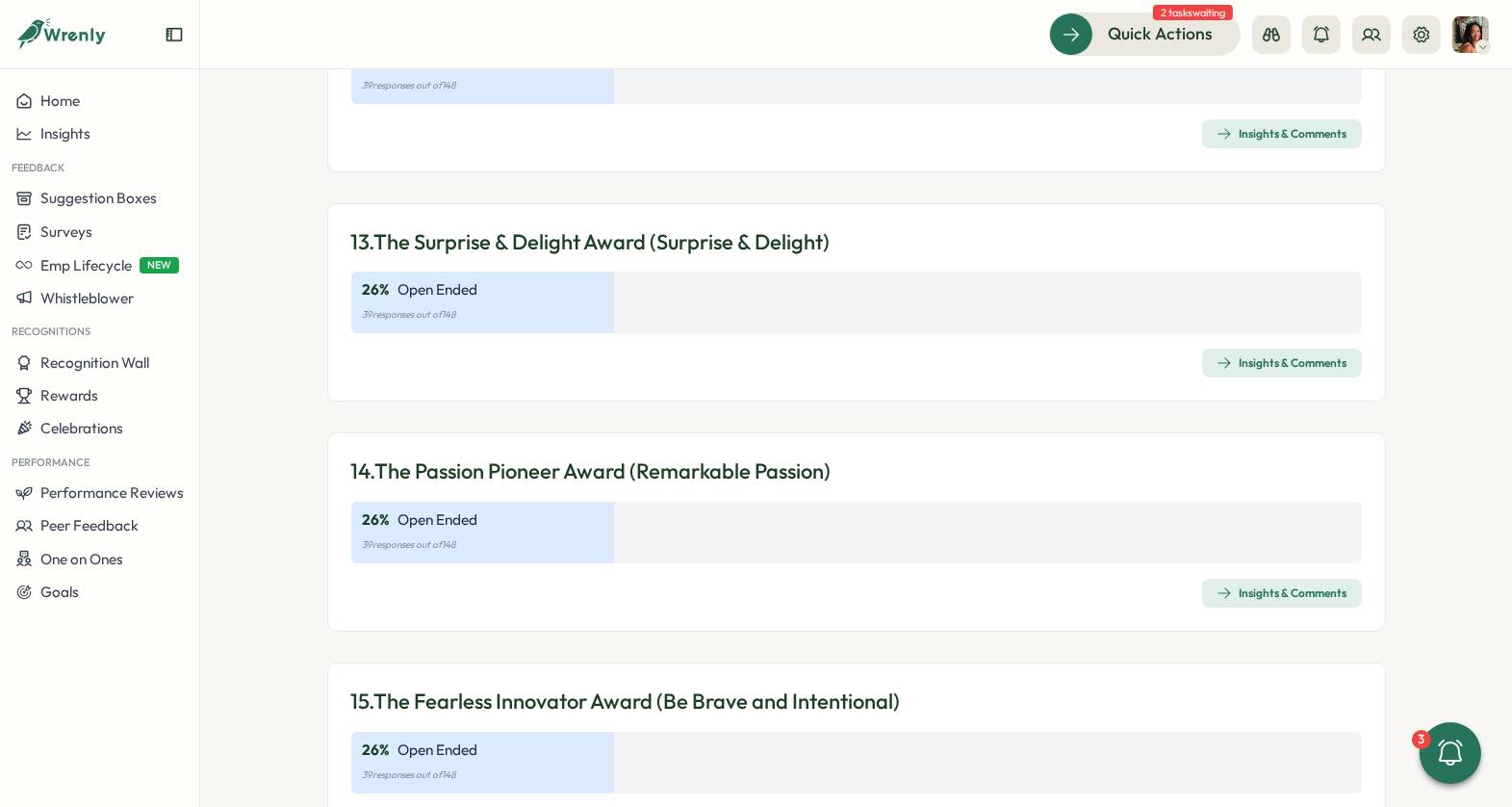
click at [1225, 356] on icon "button" at bounding box center [1225, 363] width 16 height 16
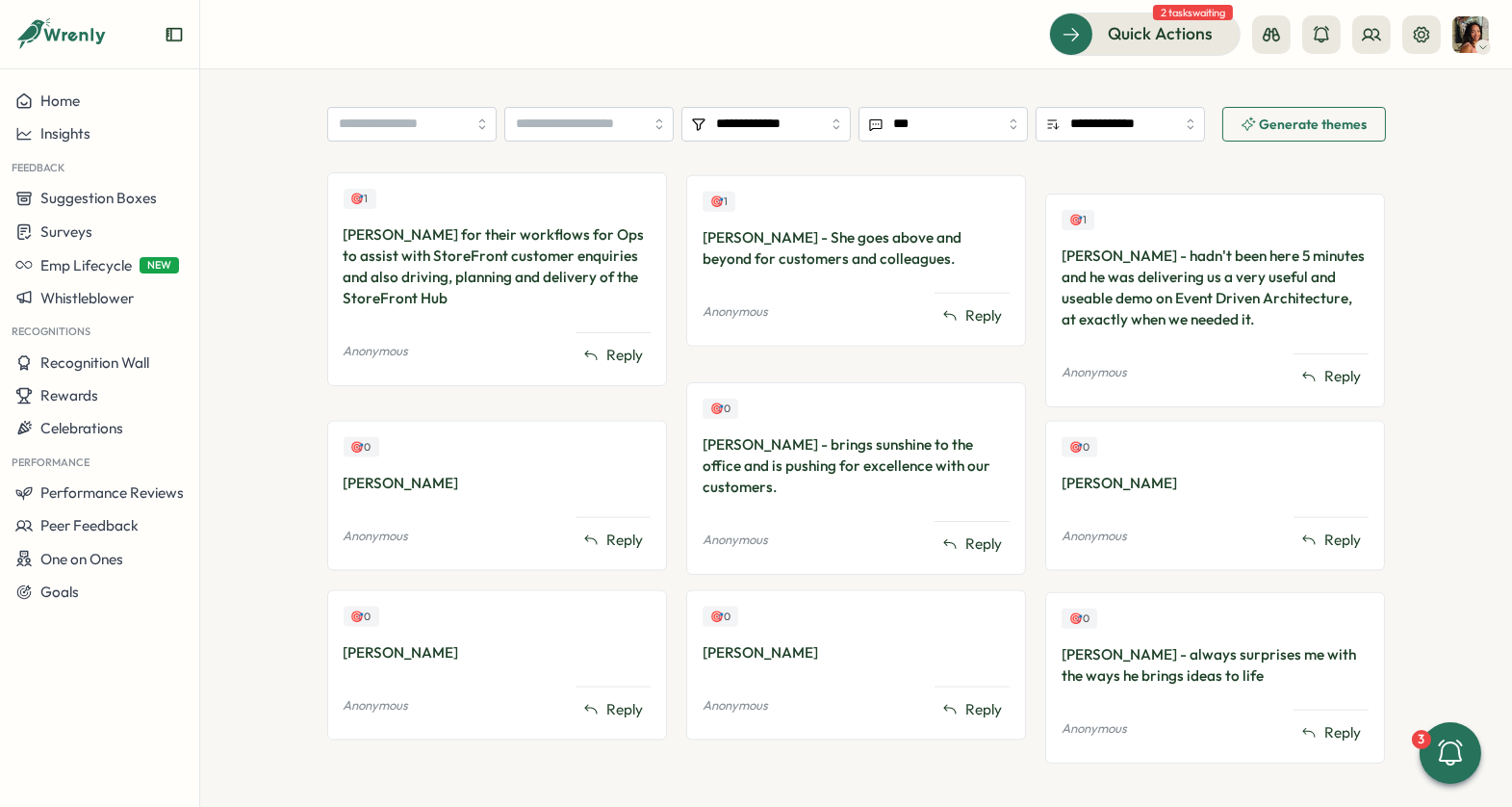
scroll to position [488, 0]
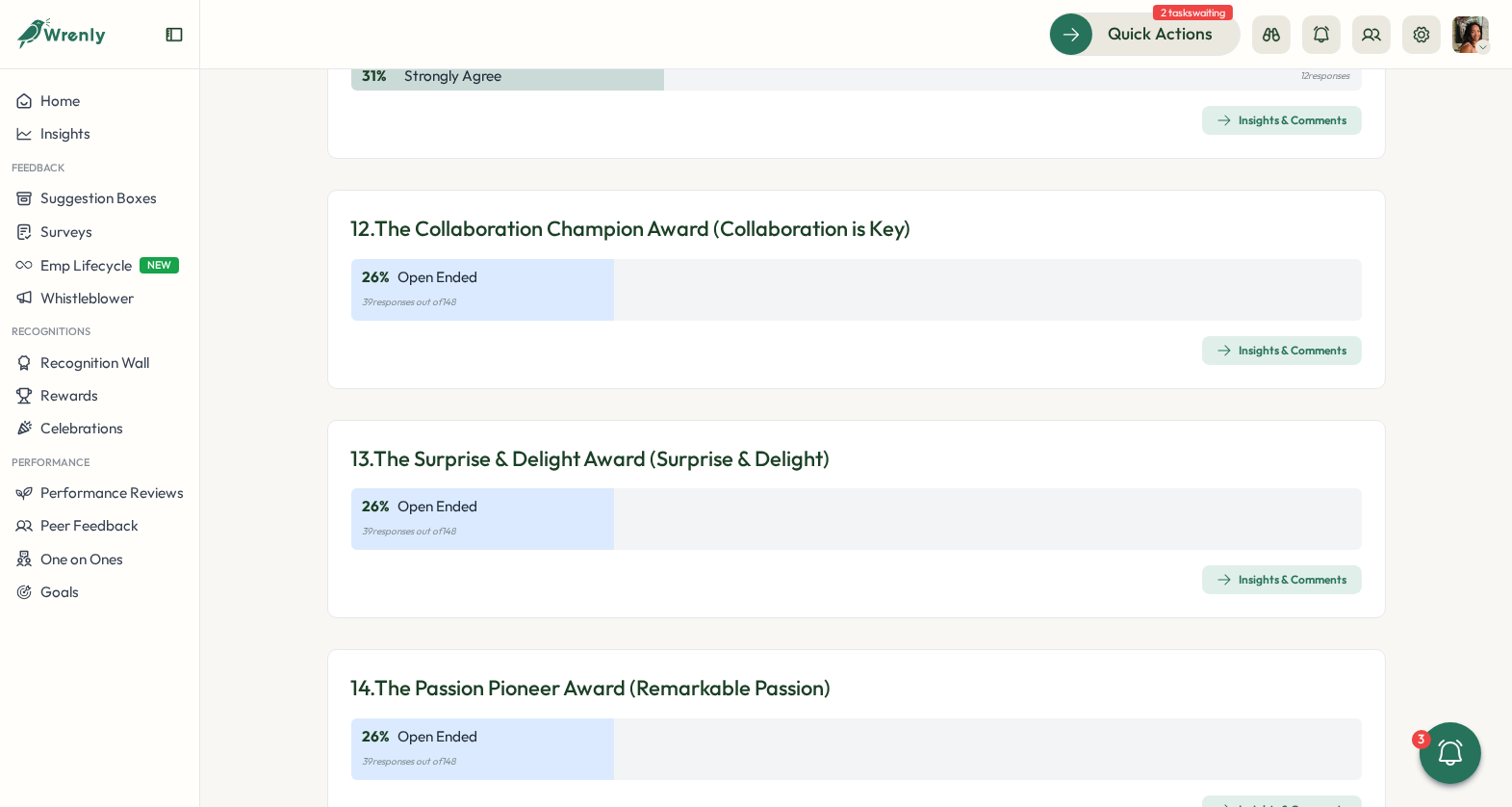
scroll to position [4212, 0]
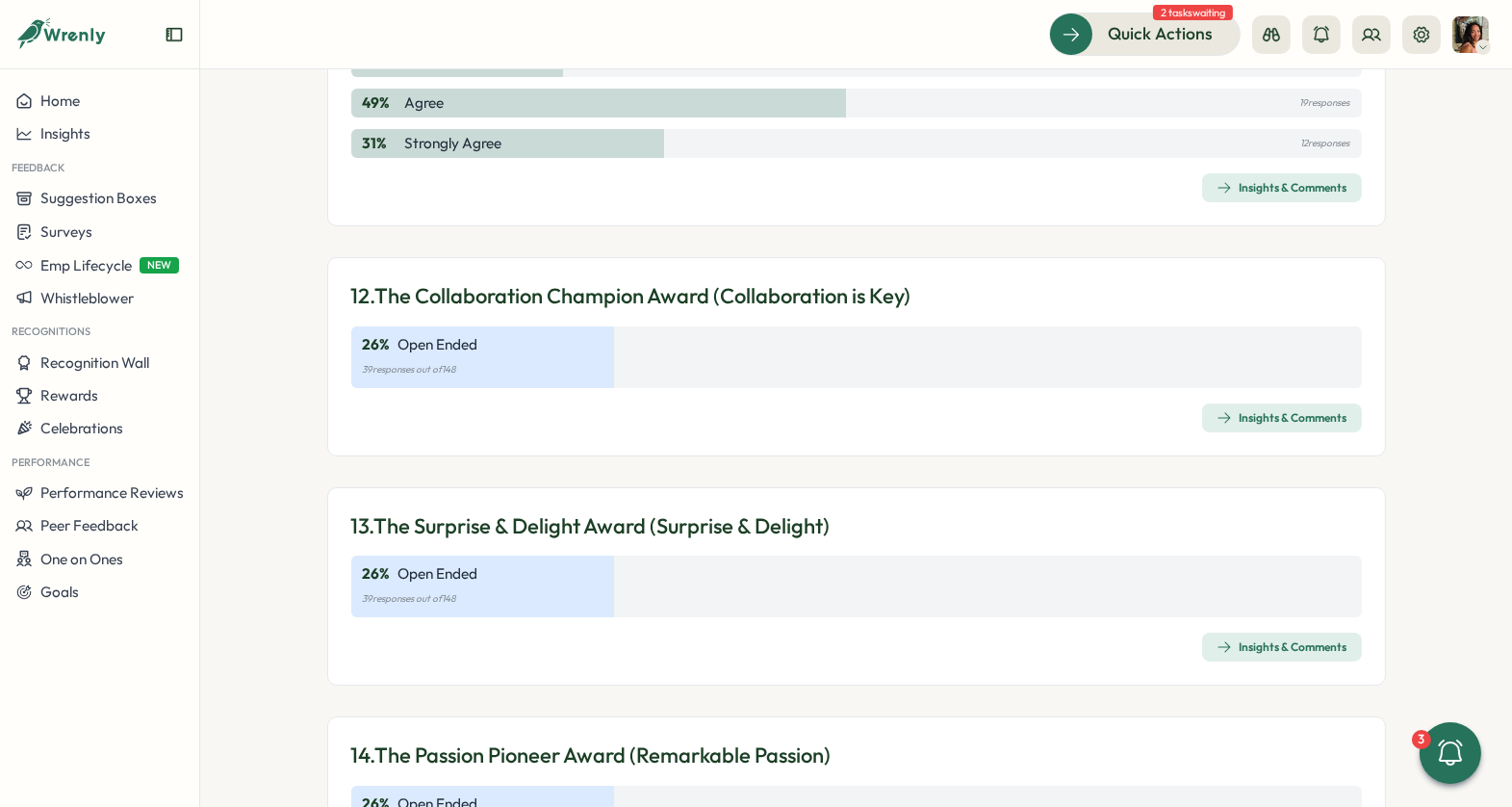
click at [1259, 404] on span "Insights & Comments" at bounding box center [1282, 417] width 131 height 27
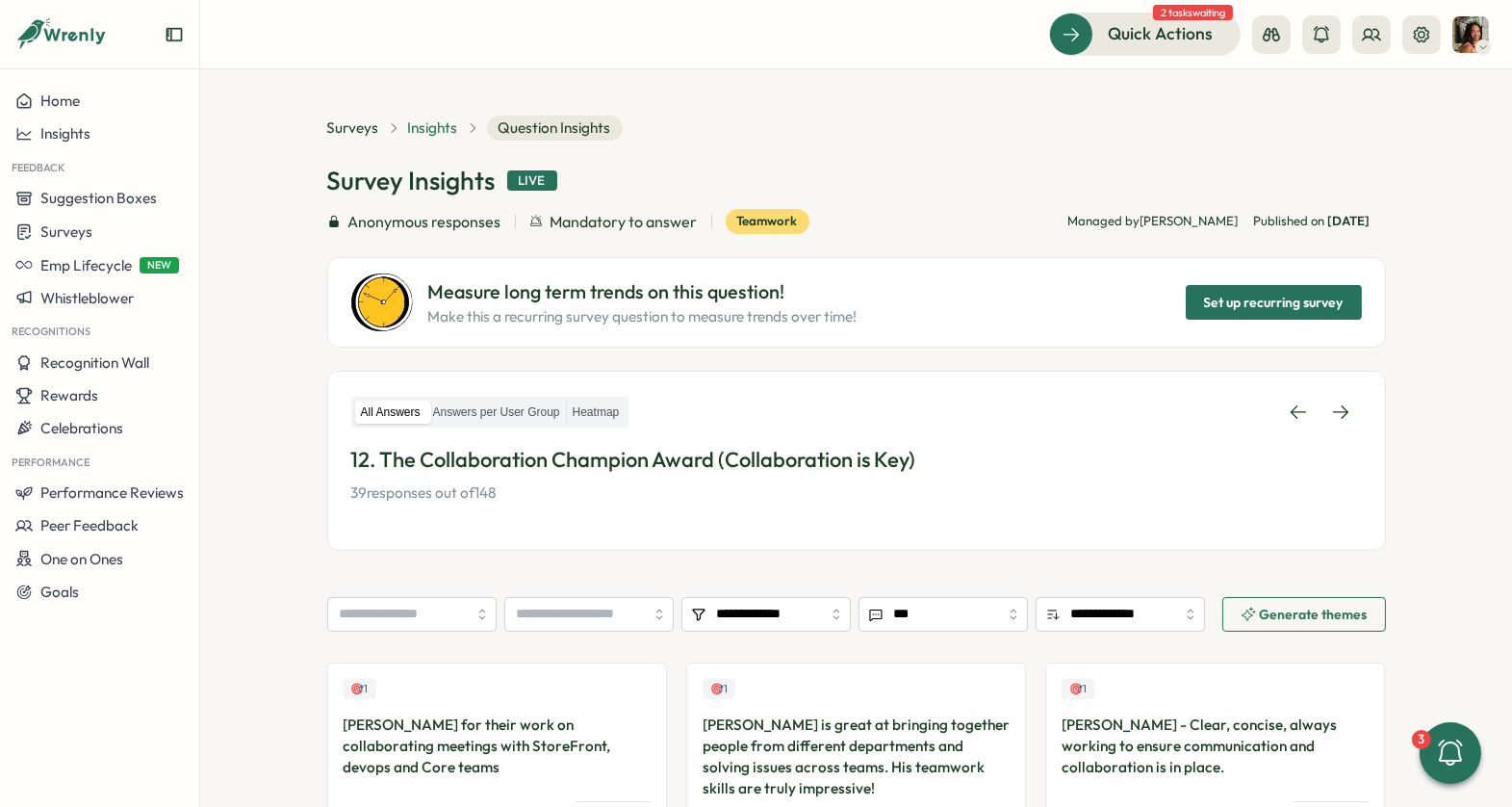
click at [431, 121] on span "Insights" at bounding box center [433, 127] width 50 height 21
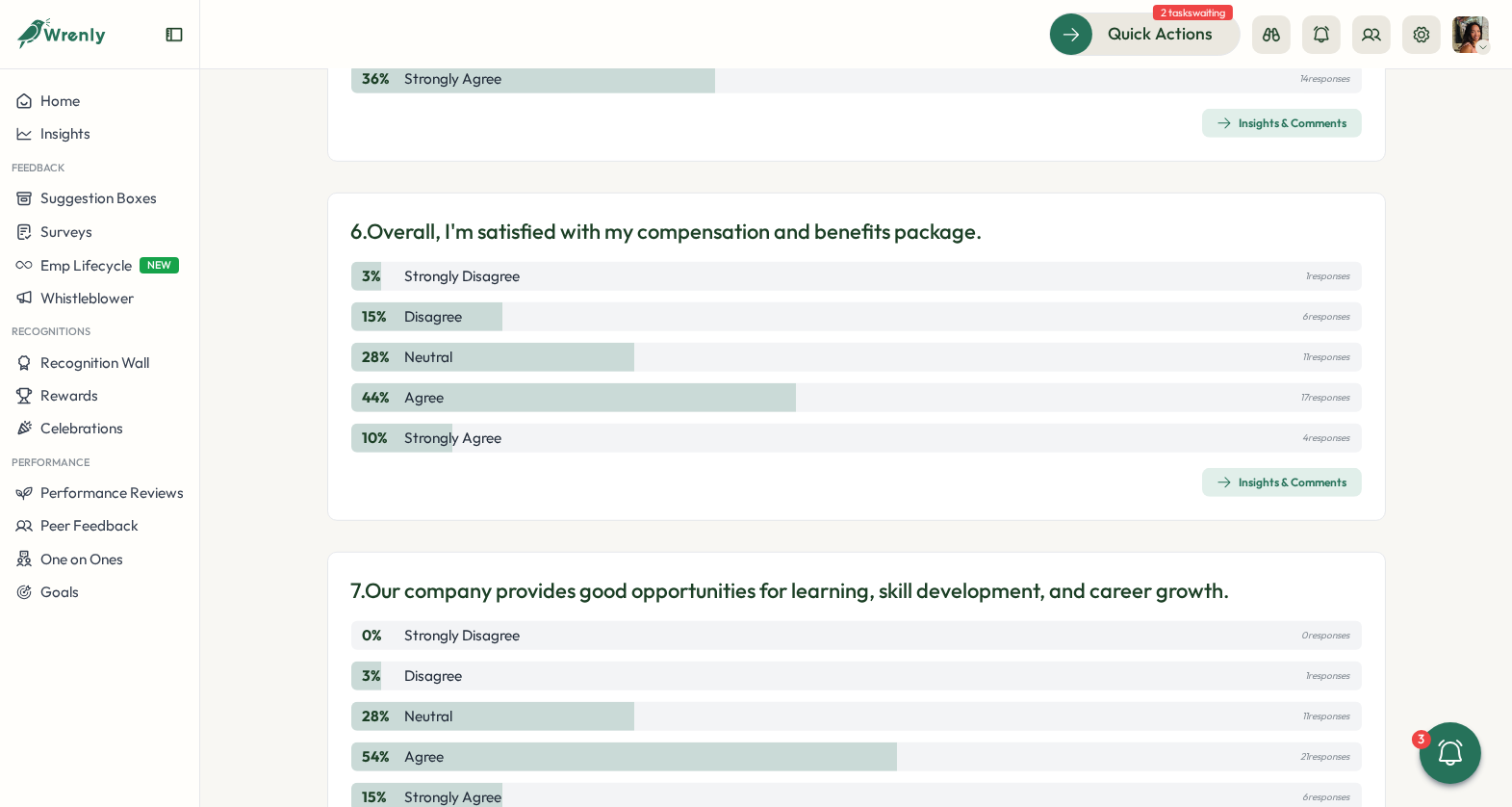
scroll to position [2061, 0]
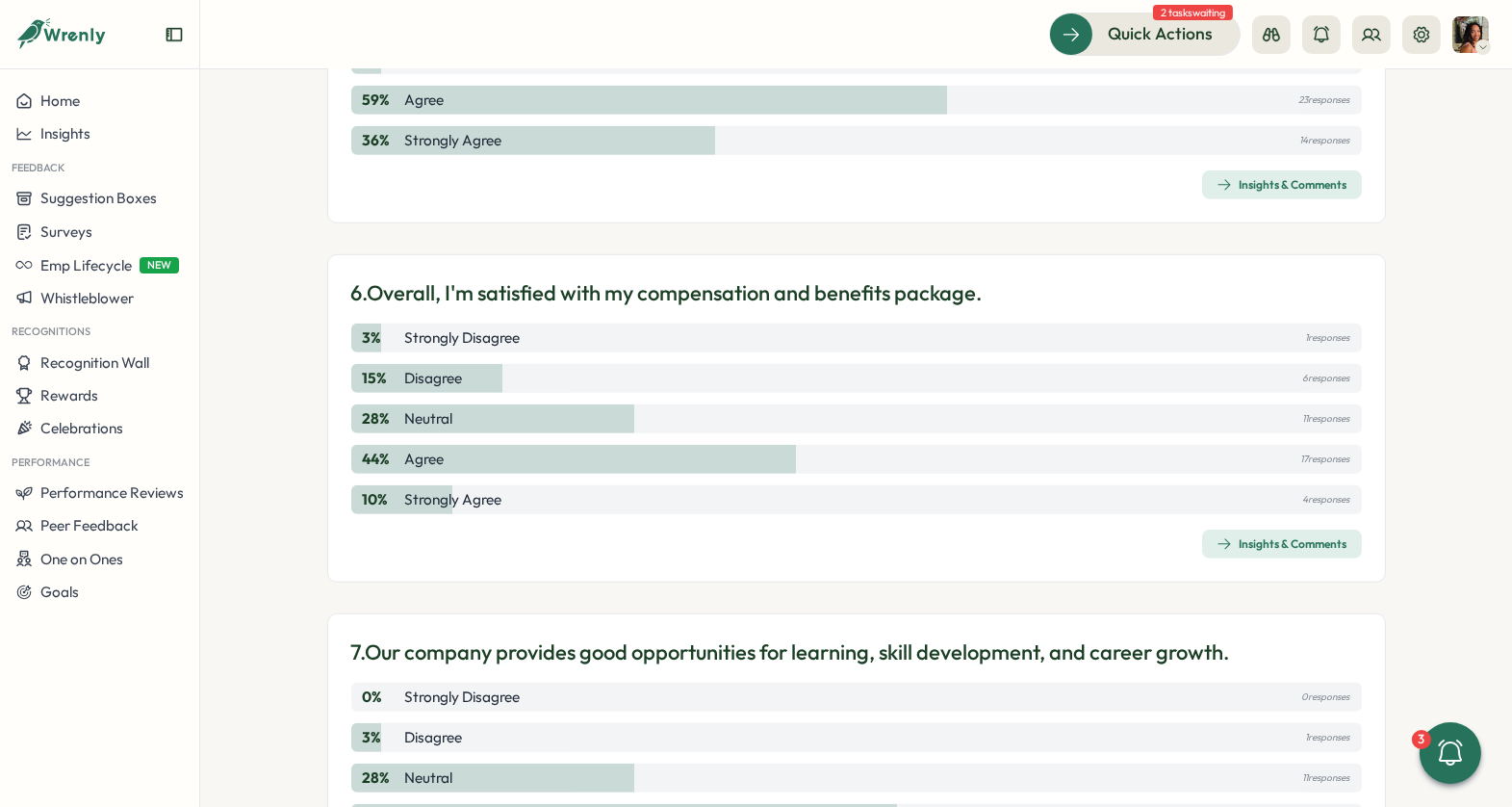
click at [1237, 530] on span "Insights & Comments" at bounding box center [1282, 543] width 131 height 27
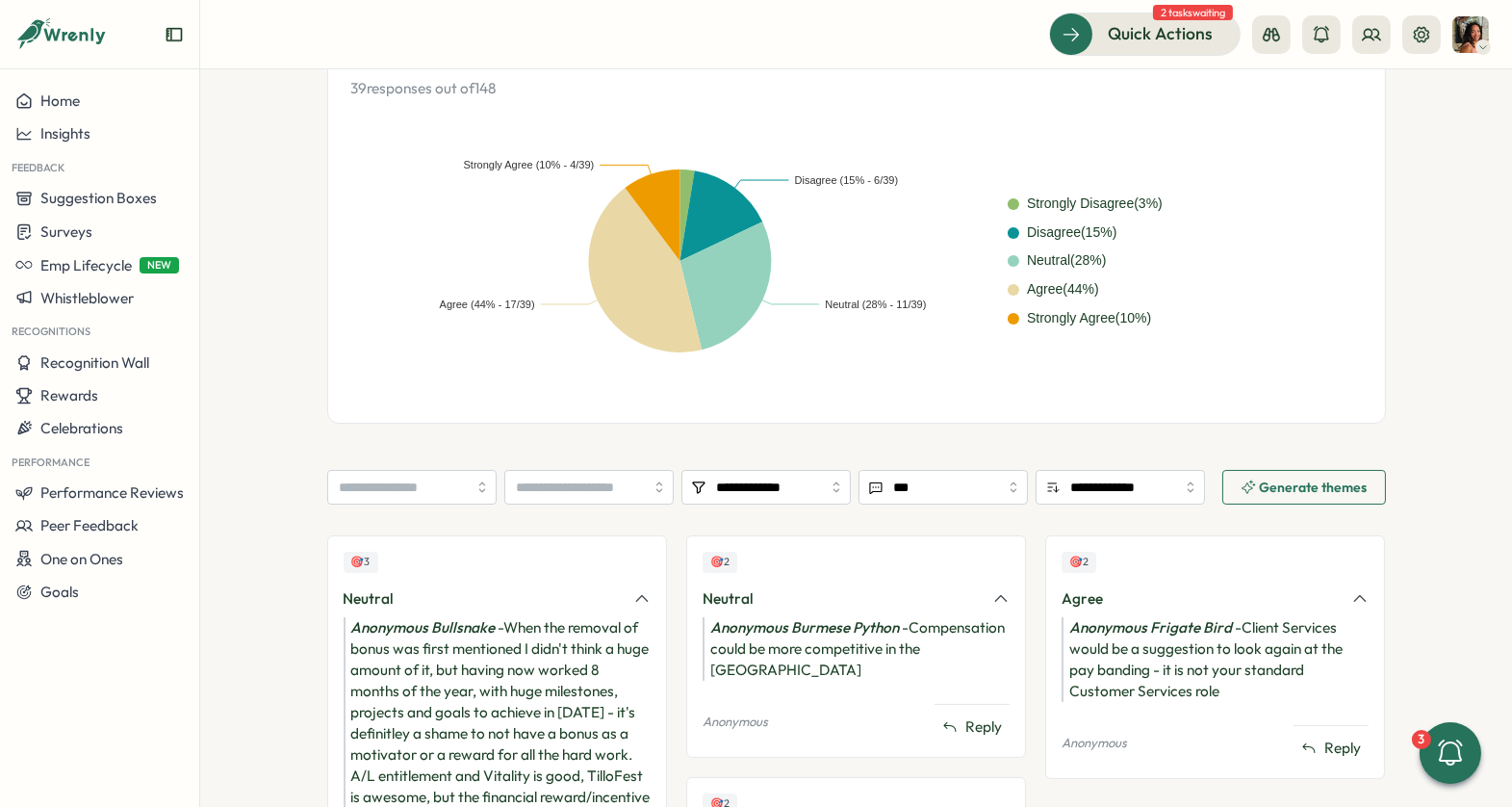
scroll to position [450, 0]
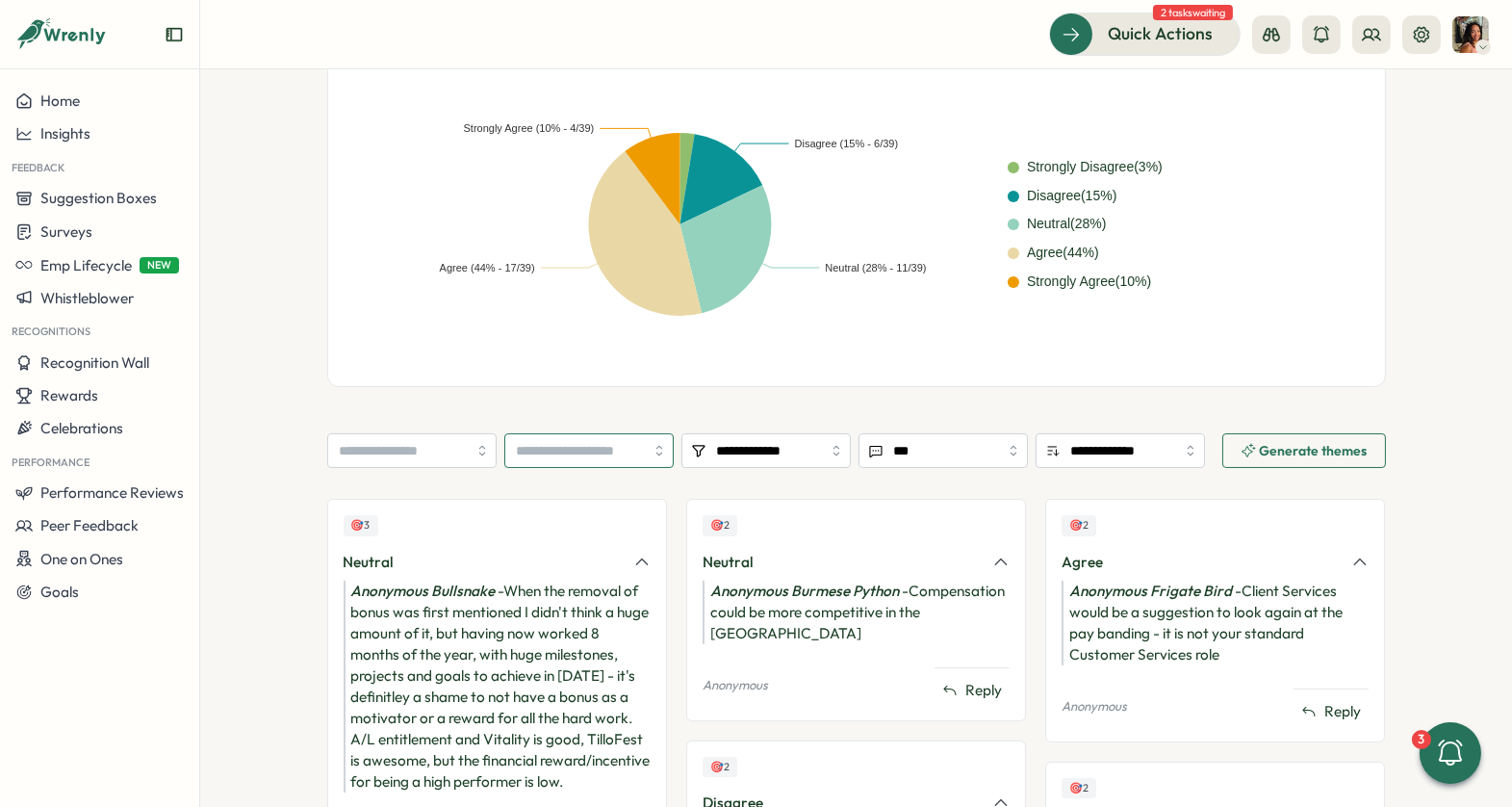
click at [581, 452] on input "search" at bounding box center [590, 450] width 170 height 35
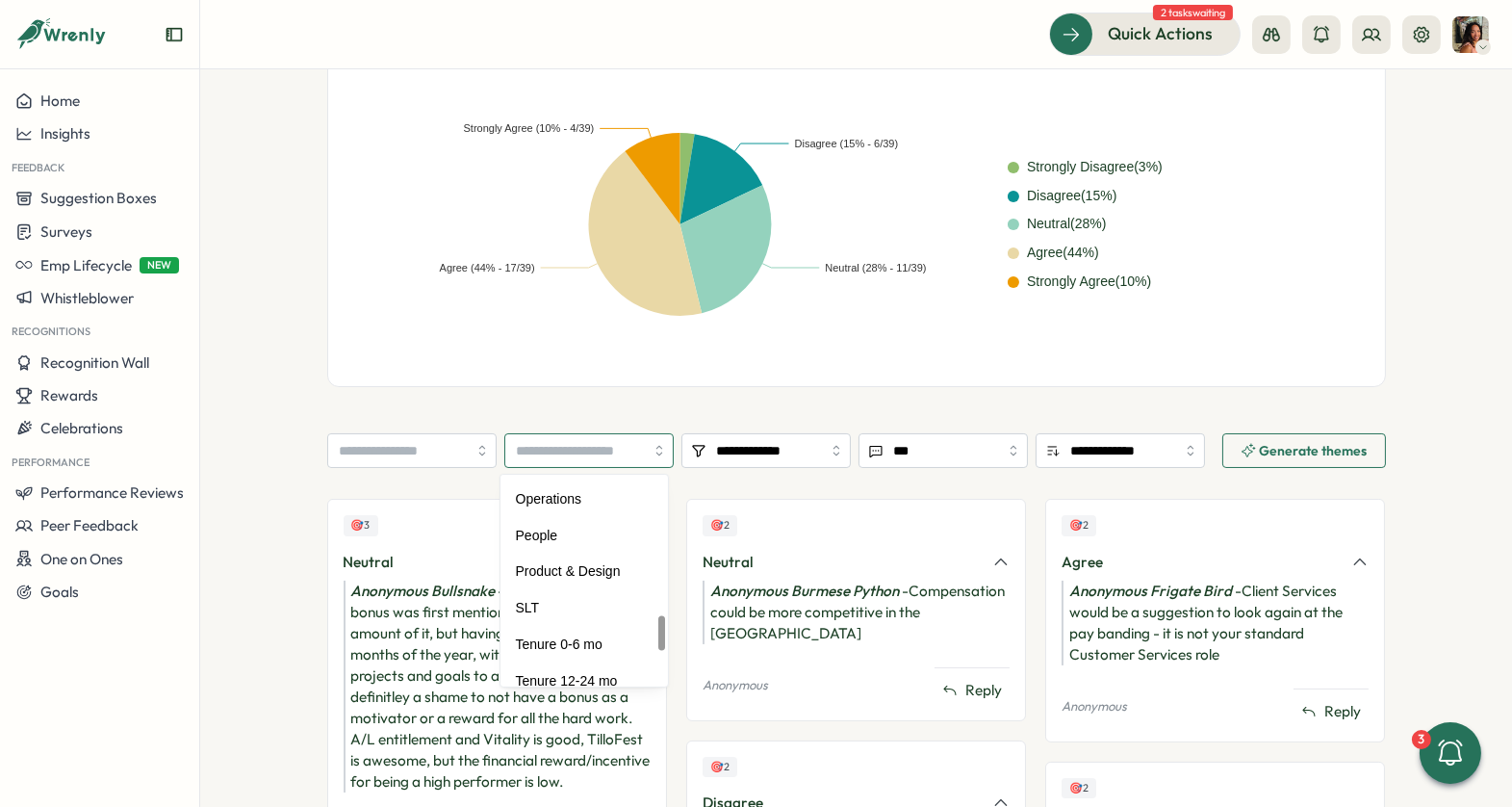
scroll to position [856, 0]
type input "******"
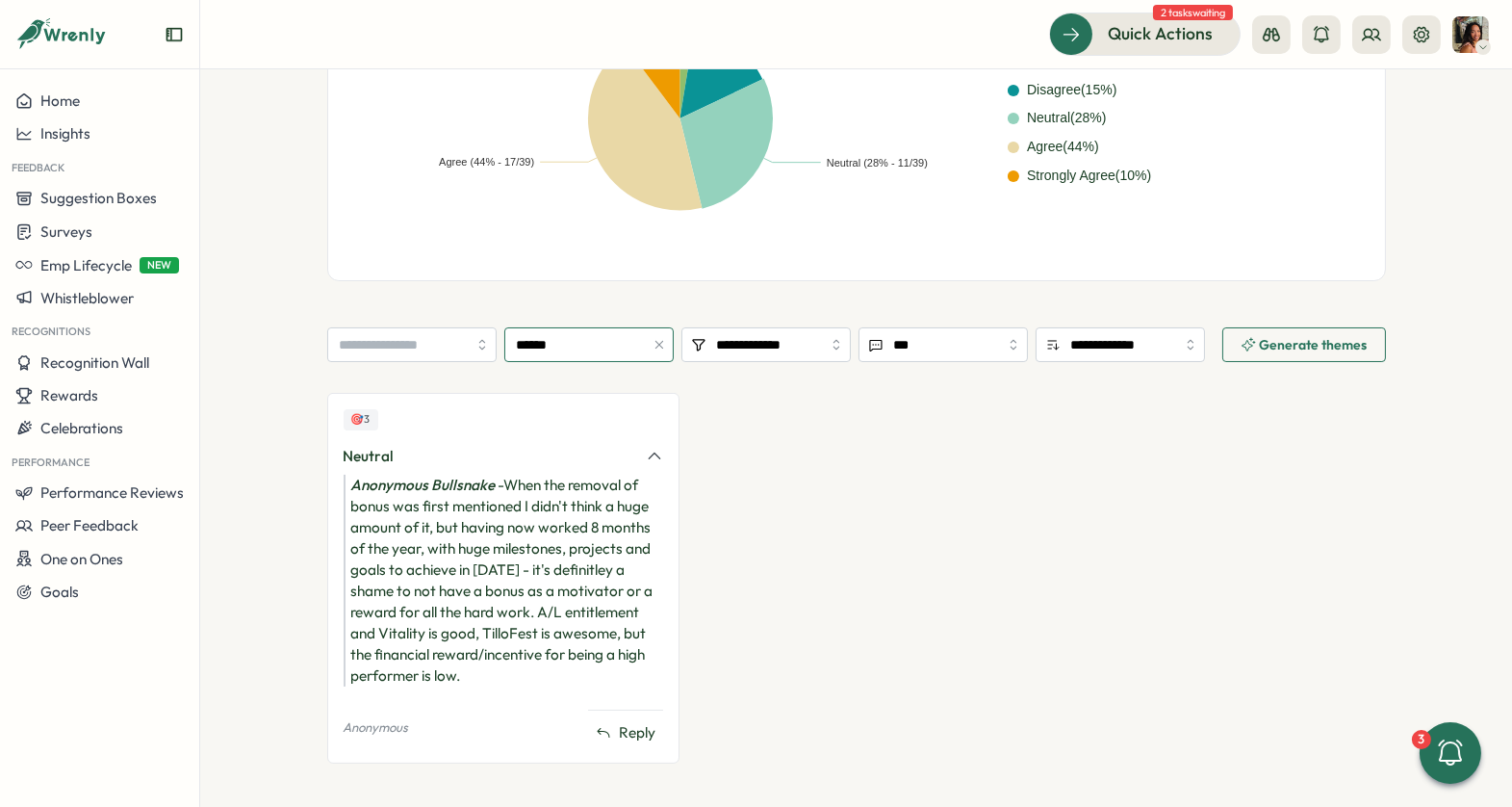
scroll to position [575, 0]
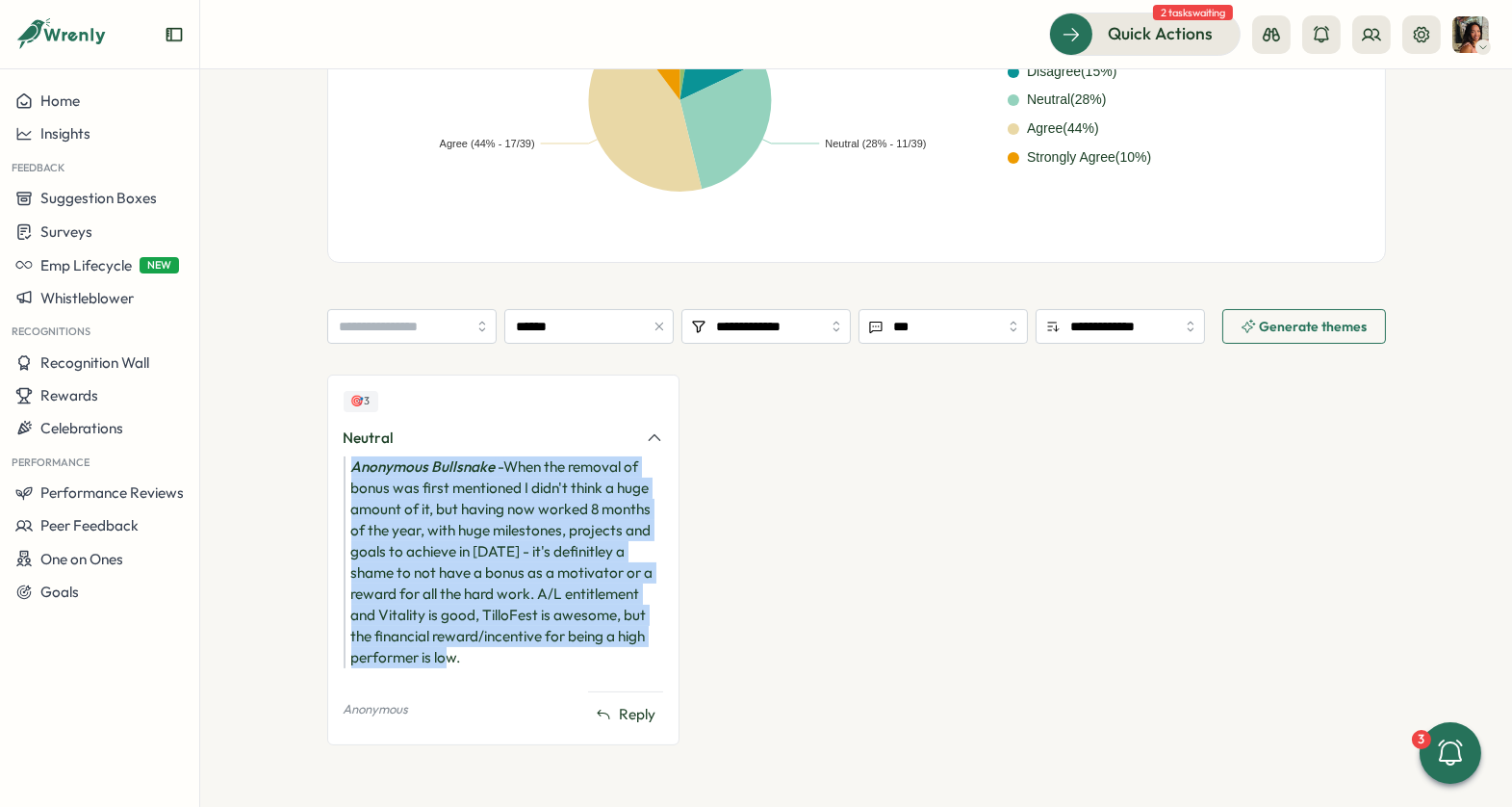
drag, startPoint x: 540, startPoint y: 448, endPoint x: 467, endPoint y: 649, distance: 213.8
click at [467, 649] on div "🎯 3 Neutral Anonymous Bullsnake - When the removal of bonus was first mentioned…" at bounding box center [504, 559] width 354 height 369
click at [467, 649] on div "Anonymous Bullsnake - When the removal of bonus was first mentioned I didn't th…" at bounding box center [504, 562] width 320 height 211
drag, startPoint x: 467, startPoint y: 649, endPoint x: 334, endPoint y: 439, distance: 248.6
click at [333, 439] on div "🎯 3 Neutral Anonymous Bullsnake - When the removal of bonus was first mentioned…" at bounding box center [504, 559] width 354 height 369
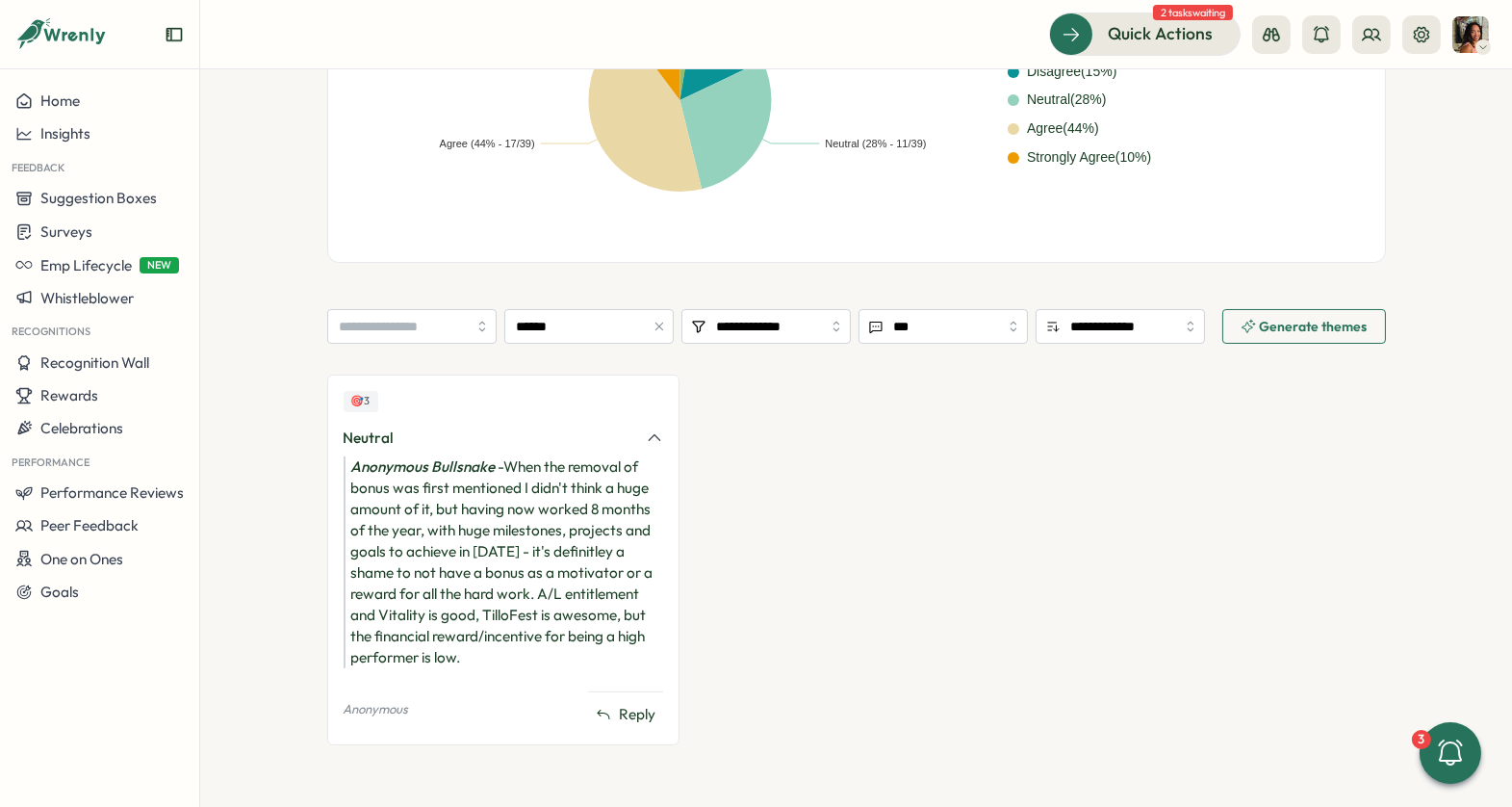
click at [359, 481] on div "Anonymous Bullsnake - When the removal of bonus was first mentioned I didn't th…" at bounding box center [504, 562] width 320 height 211
